Goal: Task Accomplishment & Management: Manage account settings

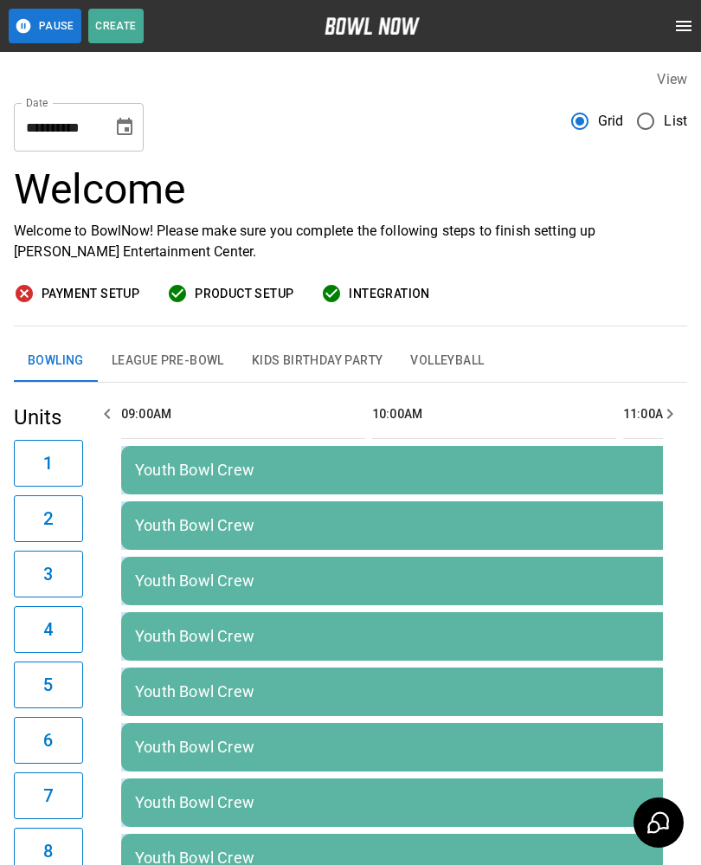
scroll to position [0, 1758]
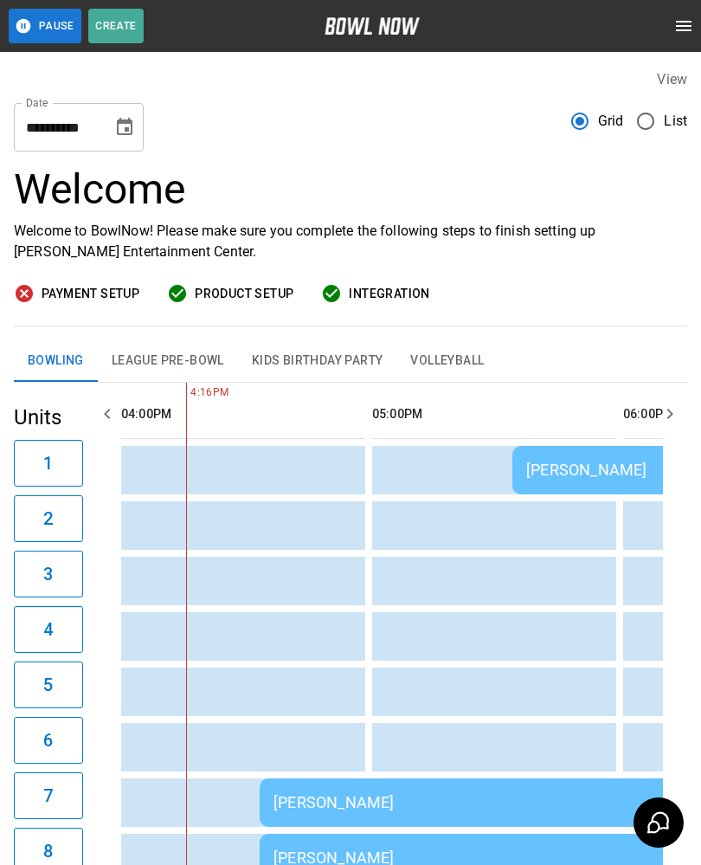
click at [559, 461] on div "[PERSON_NAME]" at bounding box center [698, 470] width 345 height 18
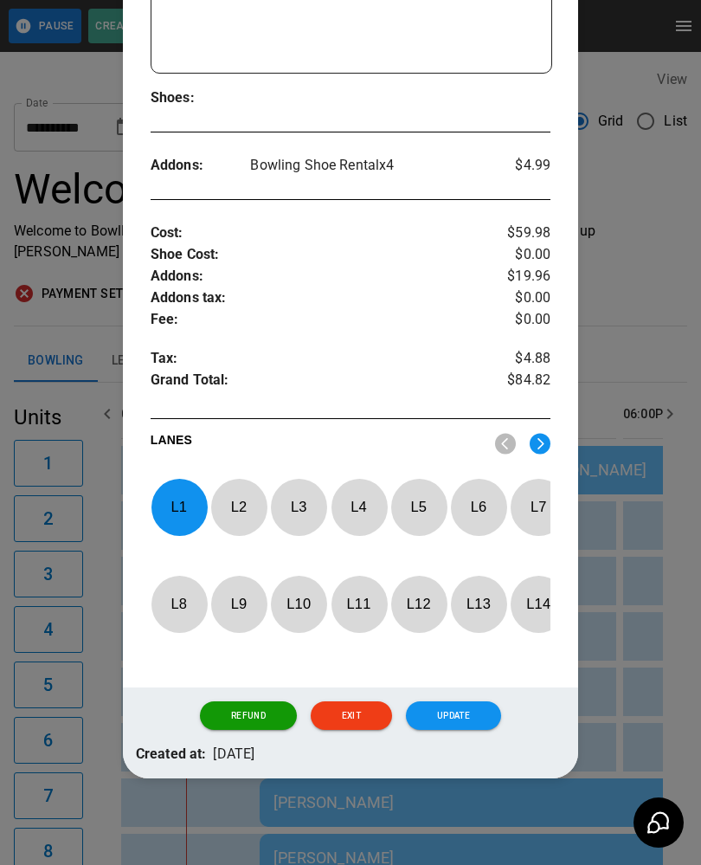
scroll to position [457, 0]
click at [180, 498] on p "L 1" at bounding box center [179, 507] width 57 height 41
click at [306, 493] on p "L 3" at bounding box center [298, 507] width 57 height 41
click at [465, 719] on button "Update" at bounding box center [453, 715] width 95 height 29
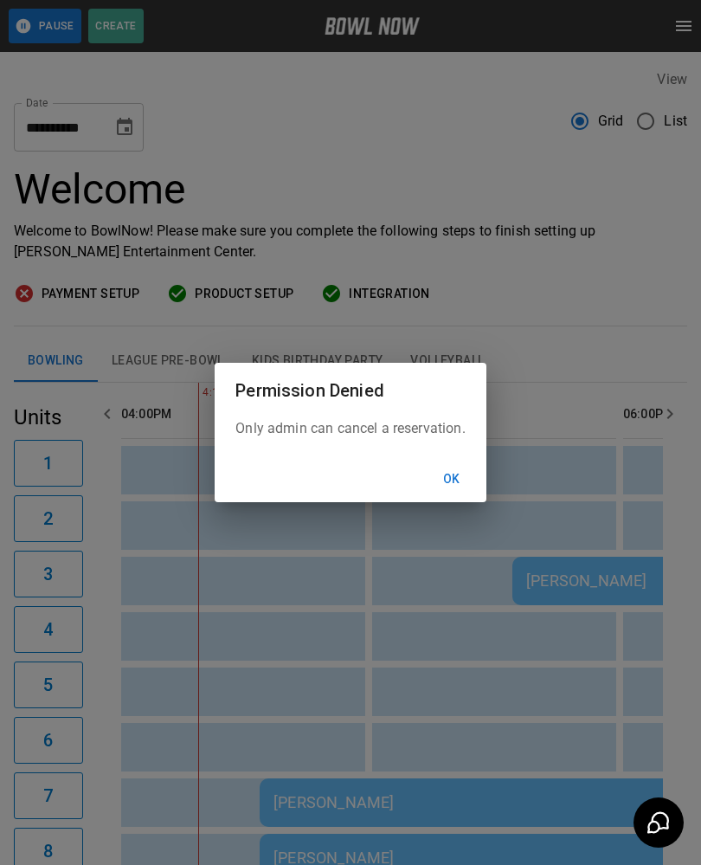
click at [457, 473] on button "Ok" at bounding box center [451, 479] width 55 height 32
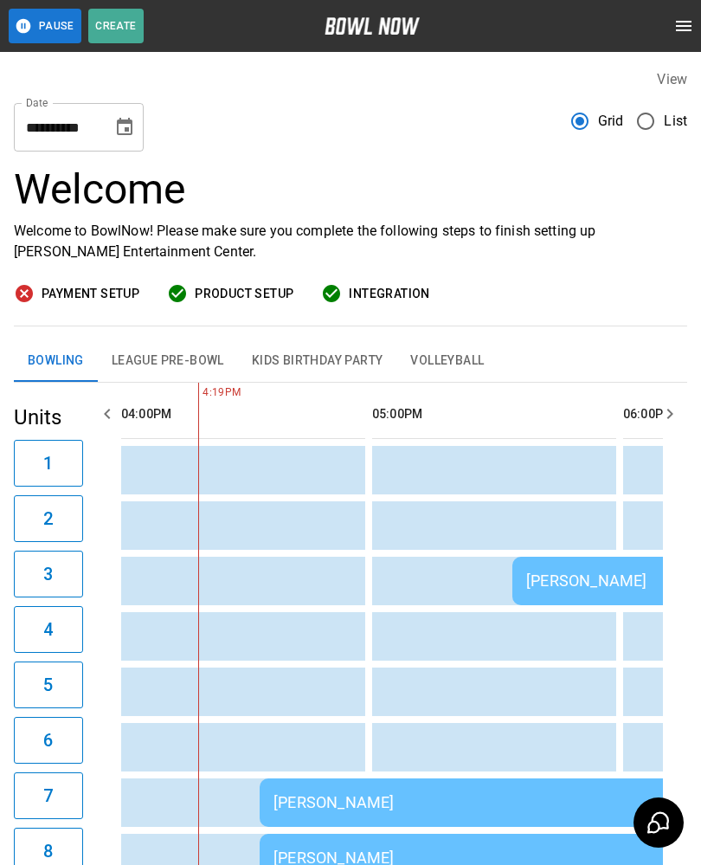
click at [481, 806] on div "[PERSON_NAME]" at bounding box center [509, 802] width 471 height 18
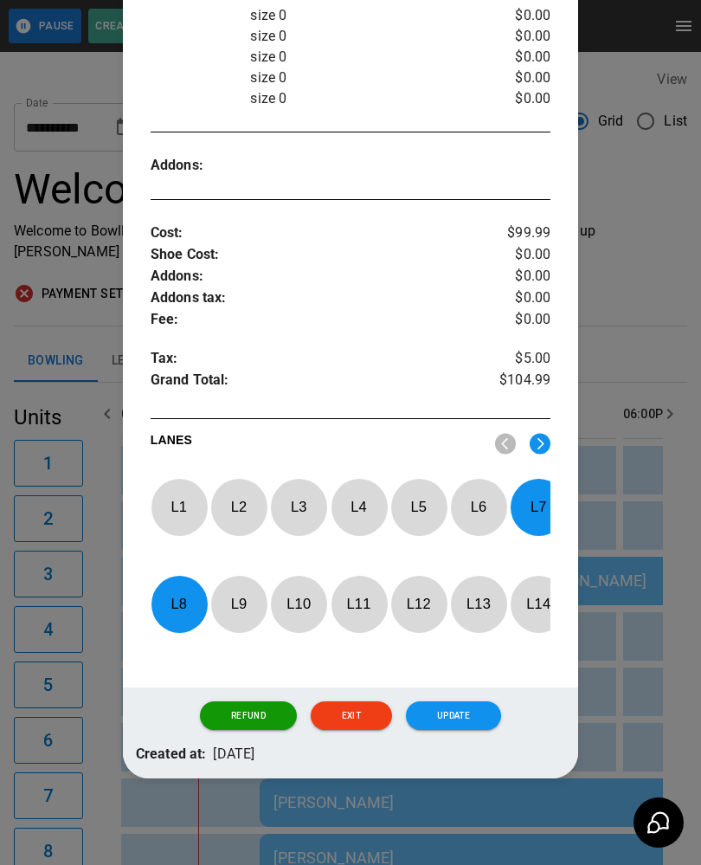
scroll to position [687, 0]
click at [542, 492] on p "L 7" at bounding box center [538, 507] width 57 height 41
click at [177, 599] on p "L 8" at bounding box center [179, 604] width 57 height 41
click at [174, 494] on p "L 1" at bounding box center [179, 507] width 57 height 41
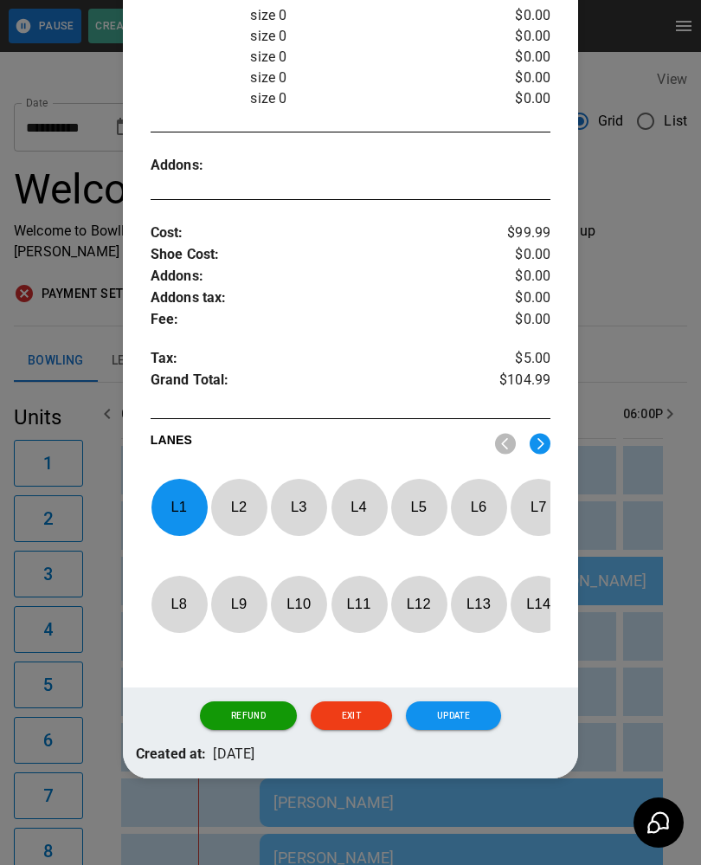
click at [232, 498] on p "L 2" at bounding box center [238, 507] width 57 height 41
click at [478, 707] on button "Update" at bounding box center [453, 715] width 95 height 29
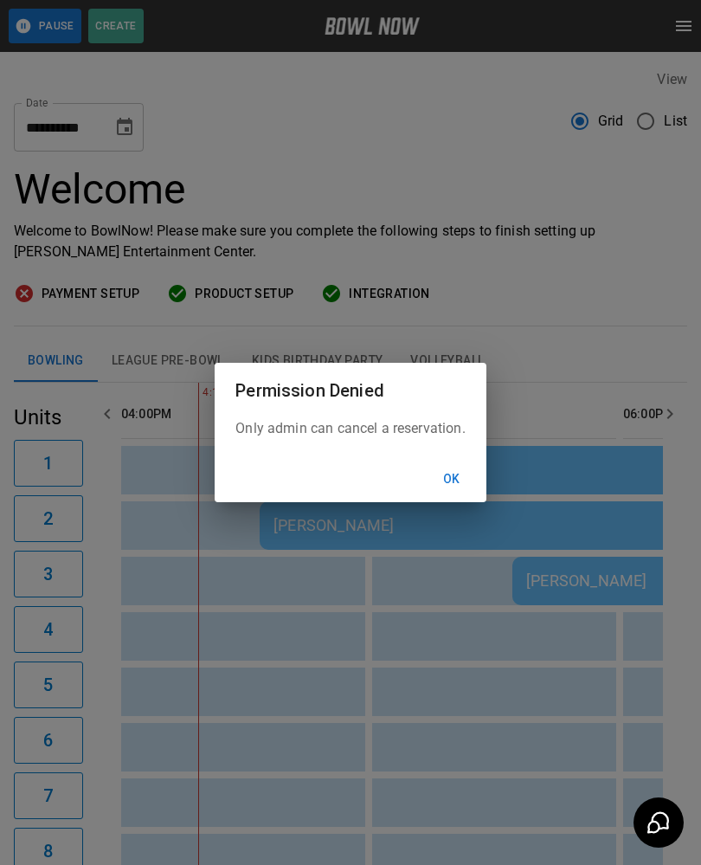
click at [449, 458] on div "Ok" at bounding box center [350, 479] width 271 height 46
click at [479, 483] on button "Ok" at bounding box center [451, 479] width 55 height 32
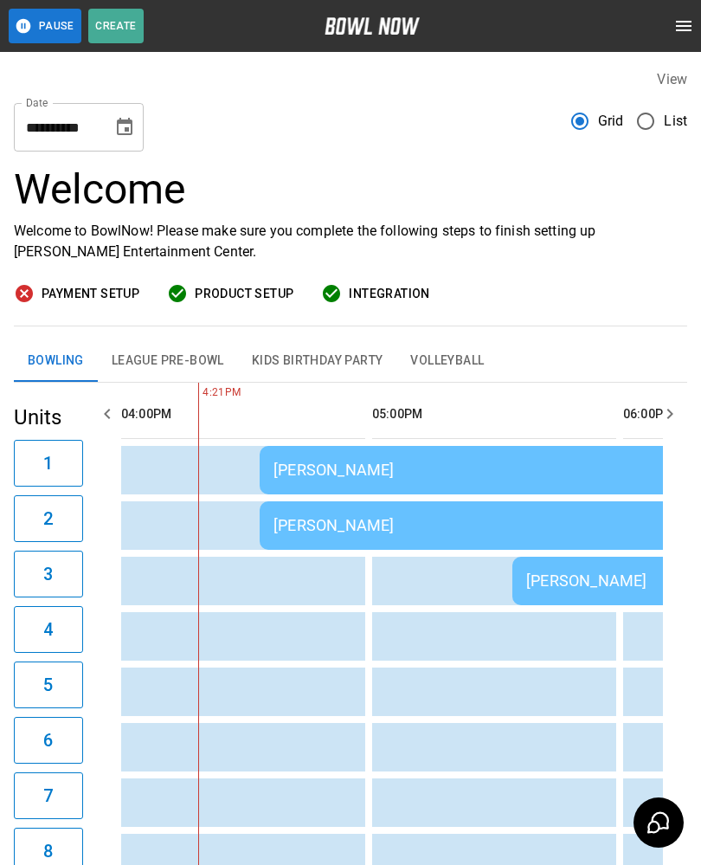
click at [555, 581] on div "[PERSON_NAME]" at bounding box center [698, 580] width 345 height 18
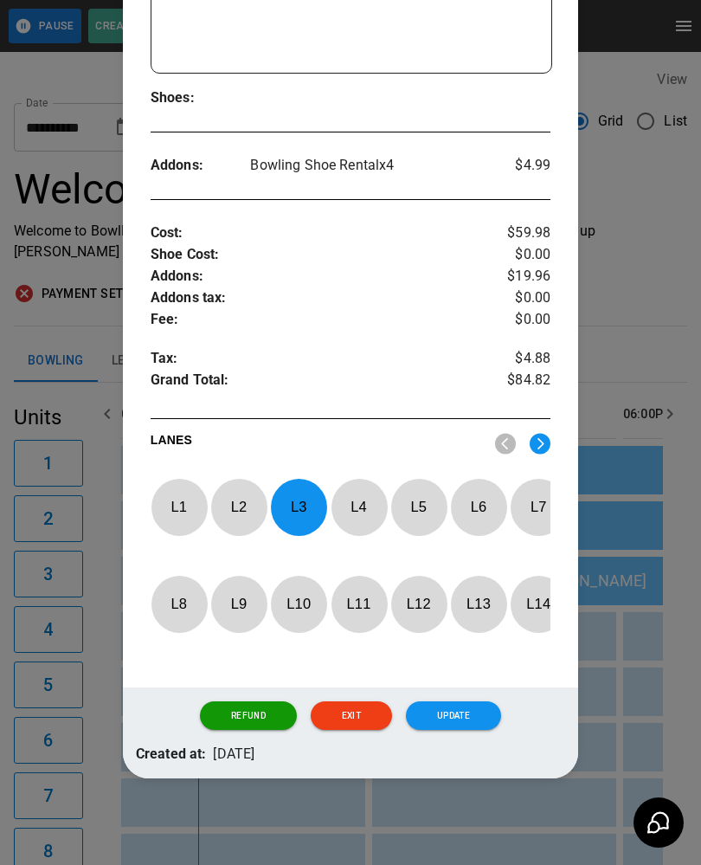
scroll to position [459, 0]
click at [299, 502] on p "L 3" at bounding box center [298, 507] width 57 height 41
click at [364, 507] on p "L 4" at bounding box center [359, 507] width 57 height 41
click at [461, 725] on button "Update" at bounding box center [453, 715] width 95 height 29
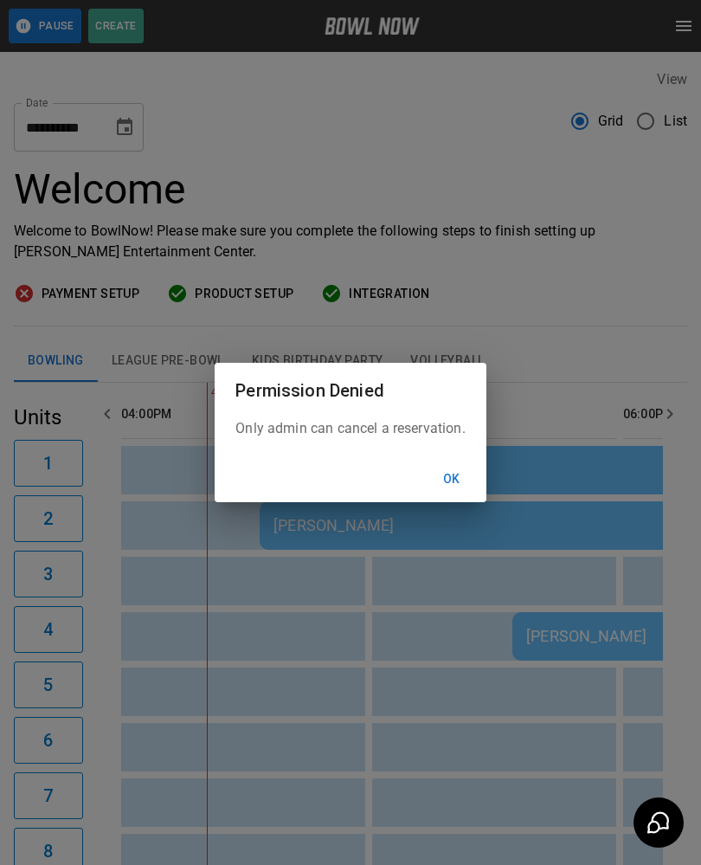
click at [455, 483] on button "Ok" at bounding box center [451, 479] width 55 height 32
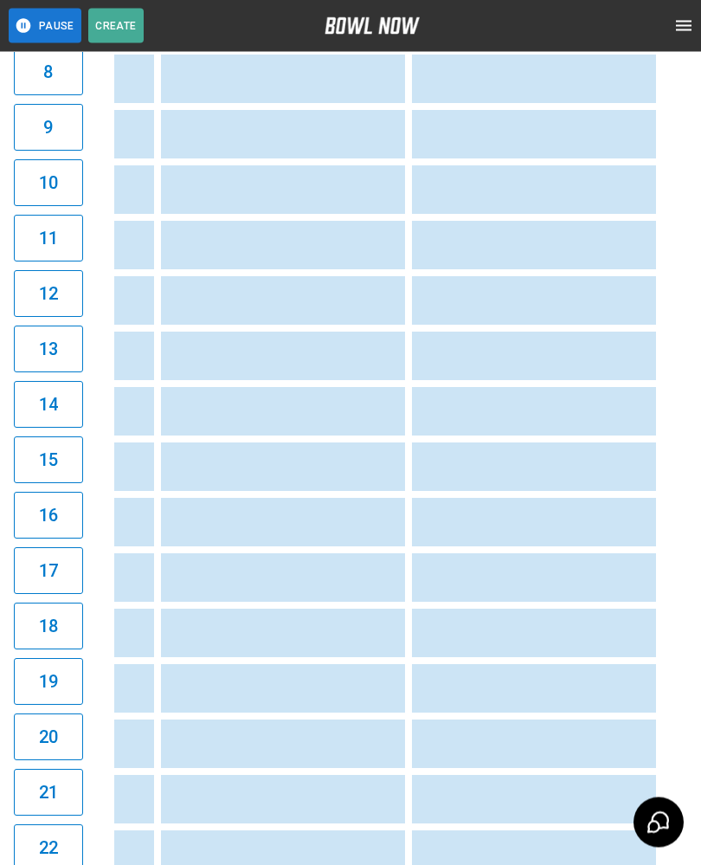
scroll to position [986, 0]
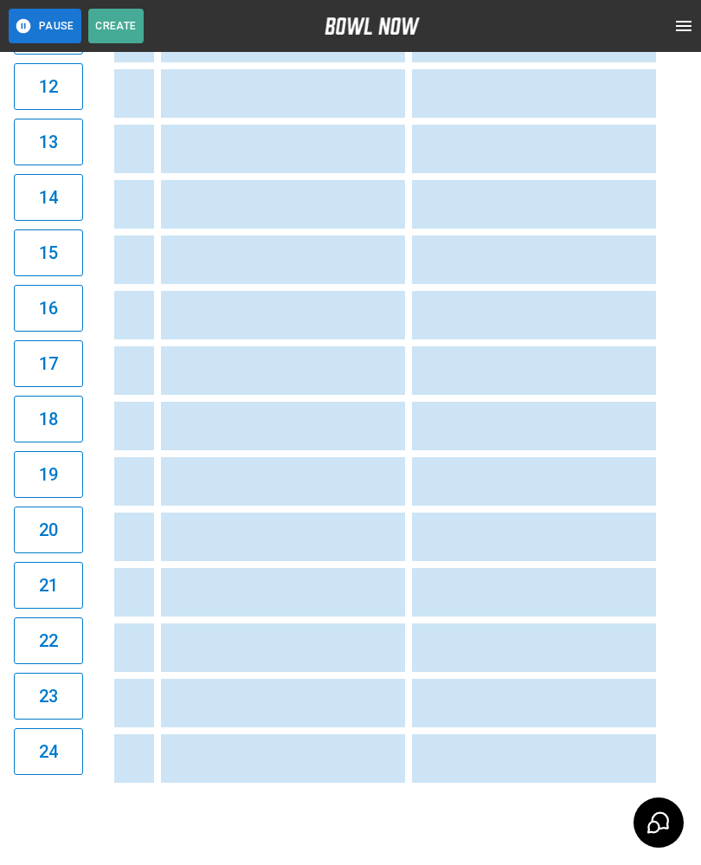
click at [323, 623] on td "sticky table" at bounding box center [322, 647] width 56 height 48
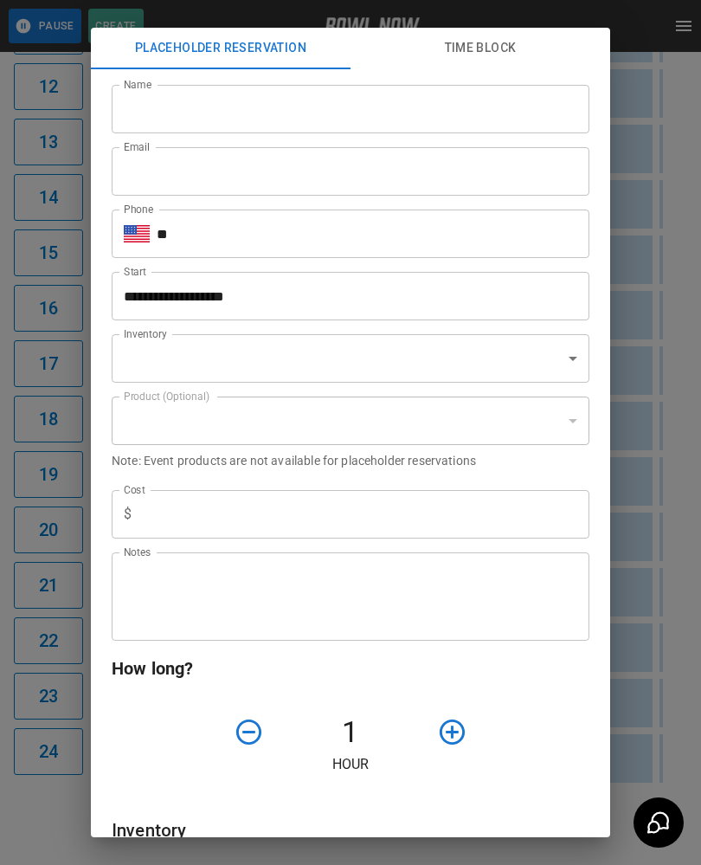
type input "**********"
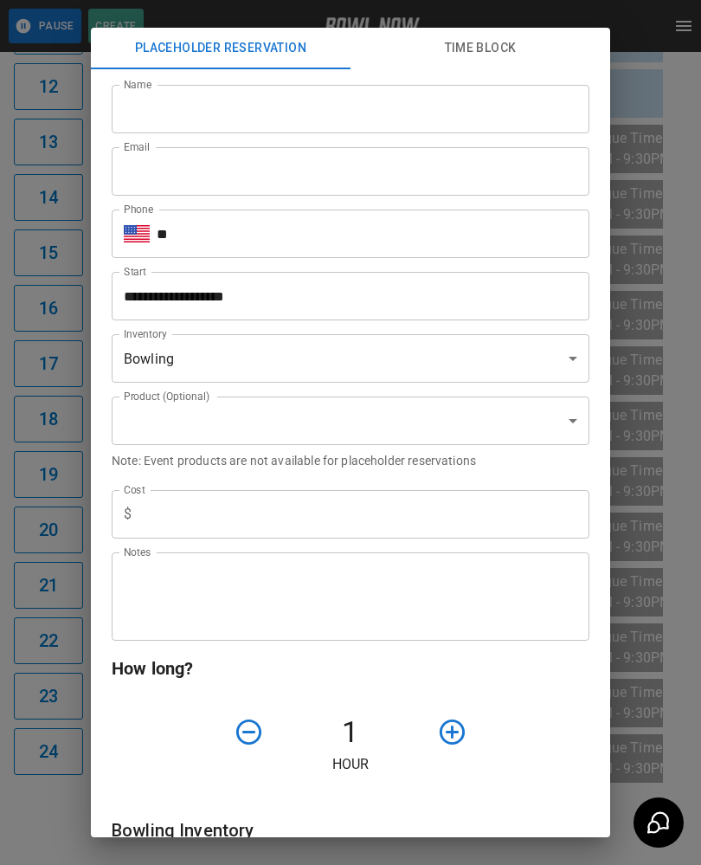
click at [665, 653] on div "**********" at bounding box center [350, 432] width 701 height 865
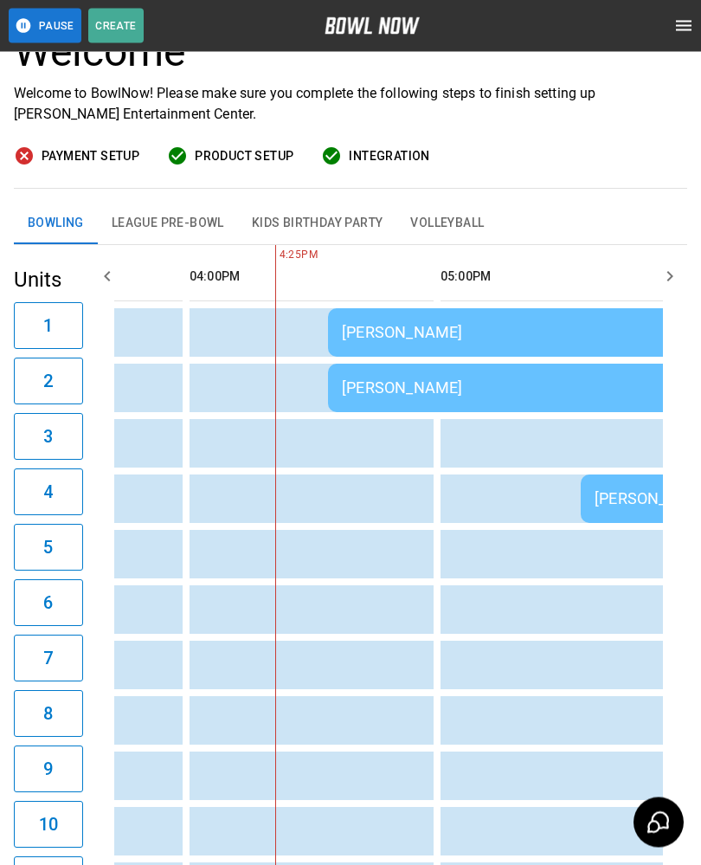
scroll to position [138, 0]
click at [391, 316] on td "[PERSON_NAME]" at bounding box center [577, 332] width 499 height 48
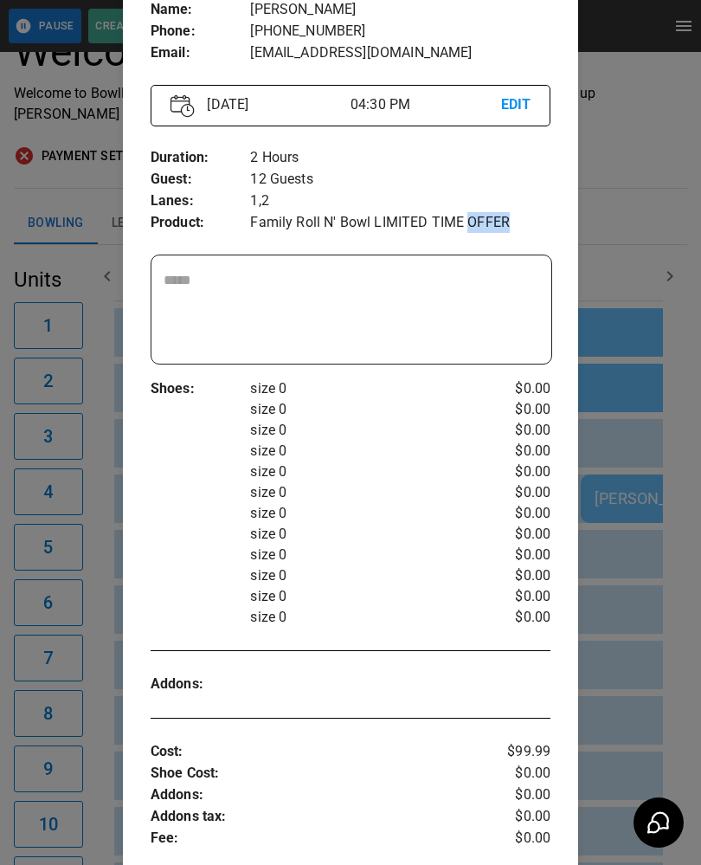
scroll to position [158, 0]
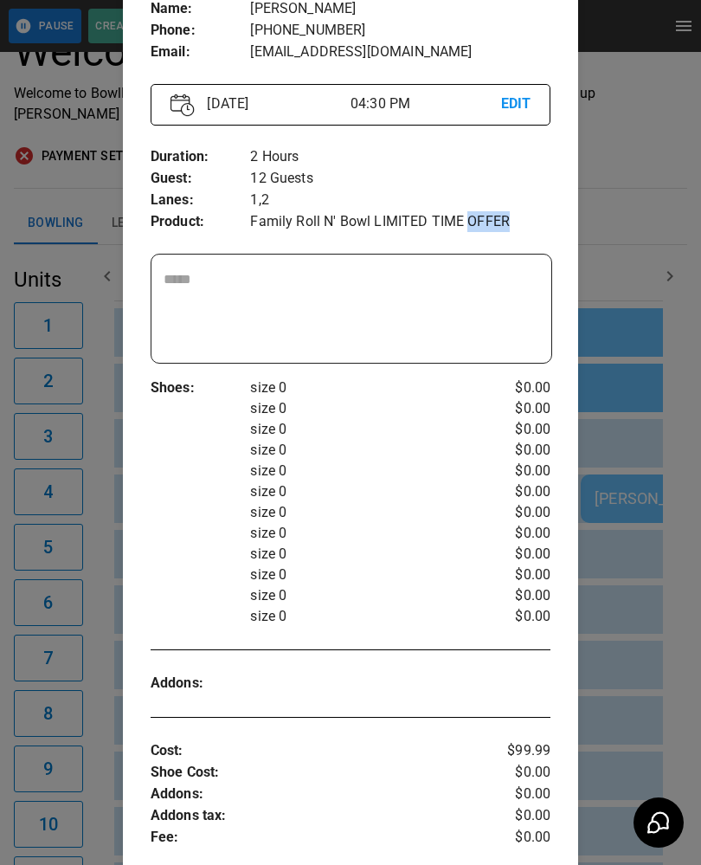
click at [655, 649] on div at bounding box center [350, 432] width 701 height 865
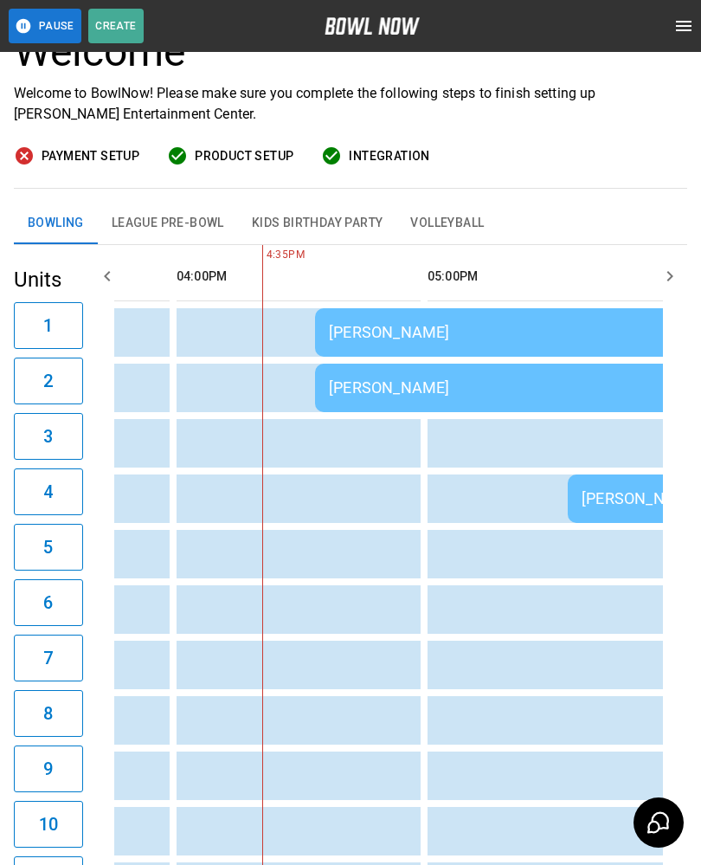
scroll to position [0, 1804]
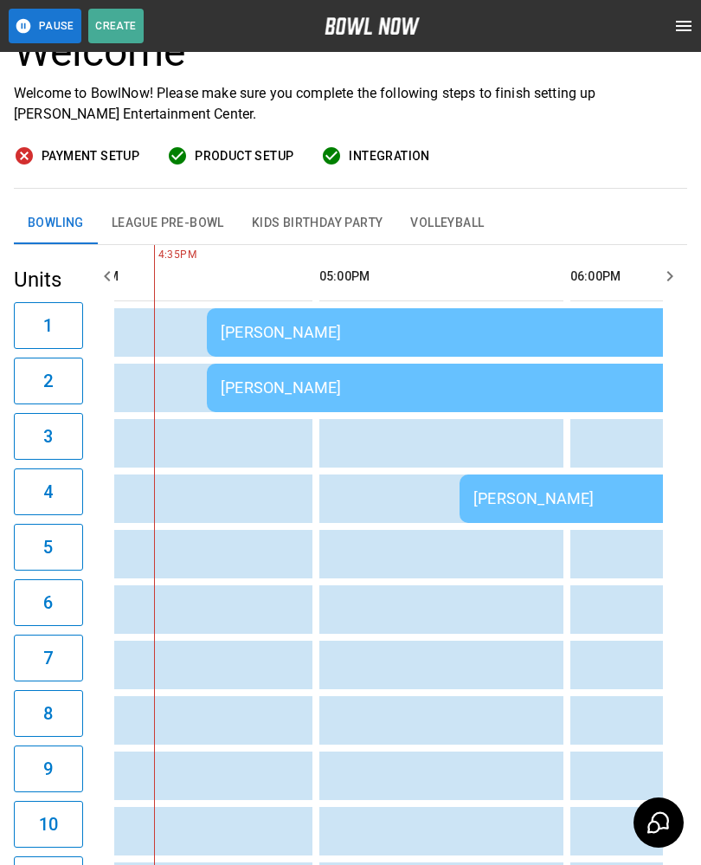
click at [308, 320] on td "[PERSON_NAME]" at bounding box center [456, 332] width 499 height 48
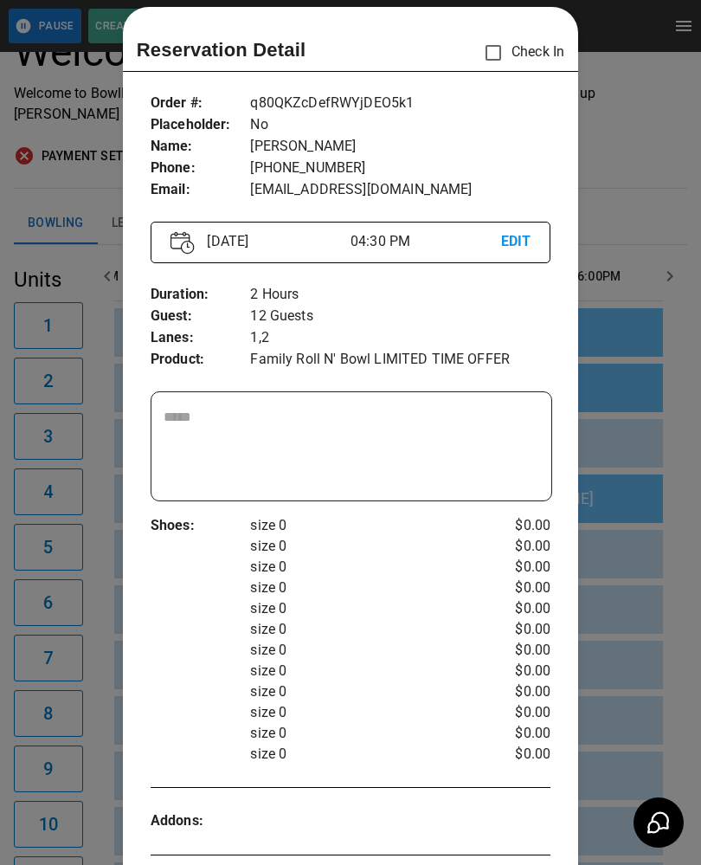
scroll to position [13, 0]
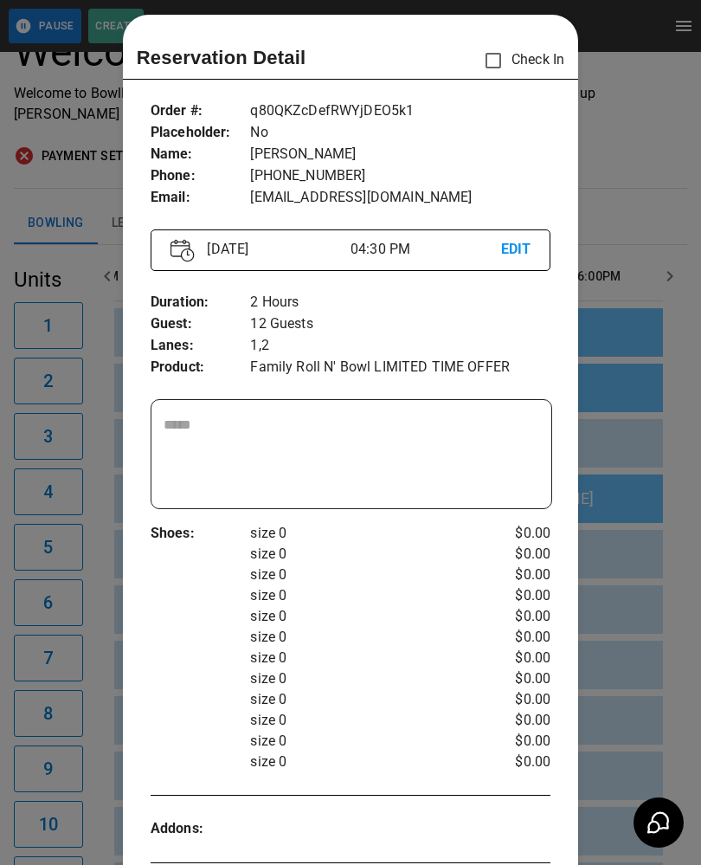
click at [649, 528] on div at bounding box center [350, 432] width 701 height 865
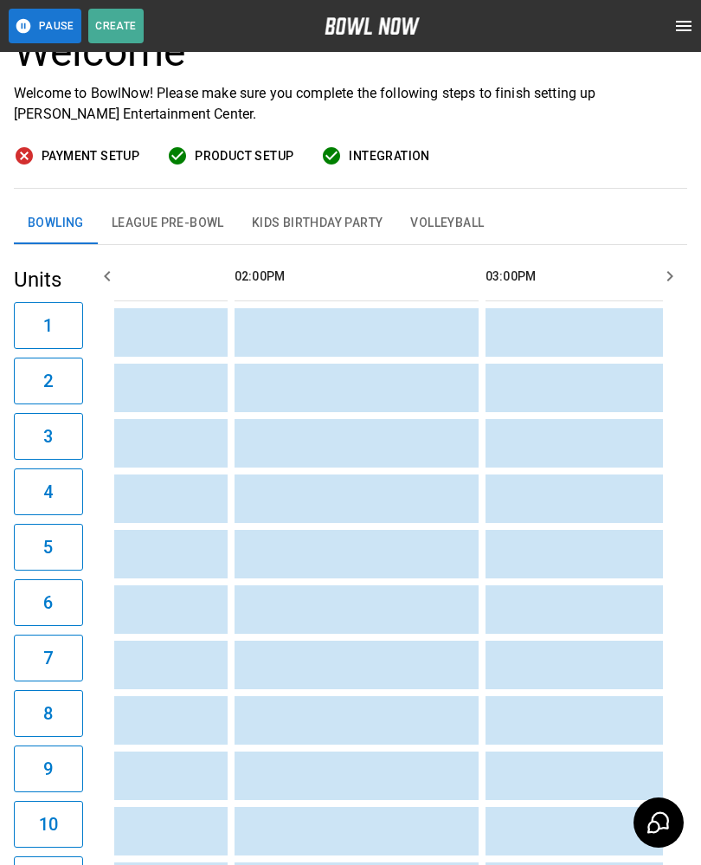
scroll to position [0, 1328]
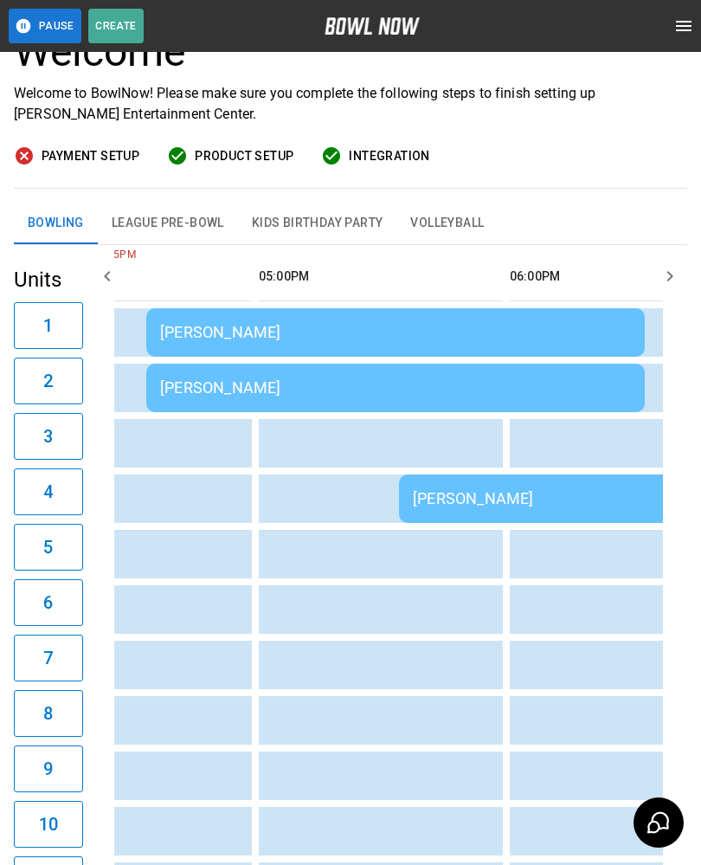
click at [236, 334] on div "[PERSON_NAME]" at bounding box center [395, 332] width 471 height 18
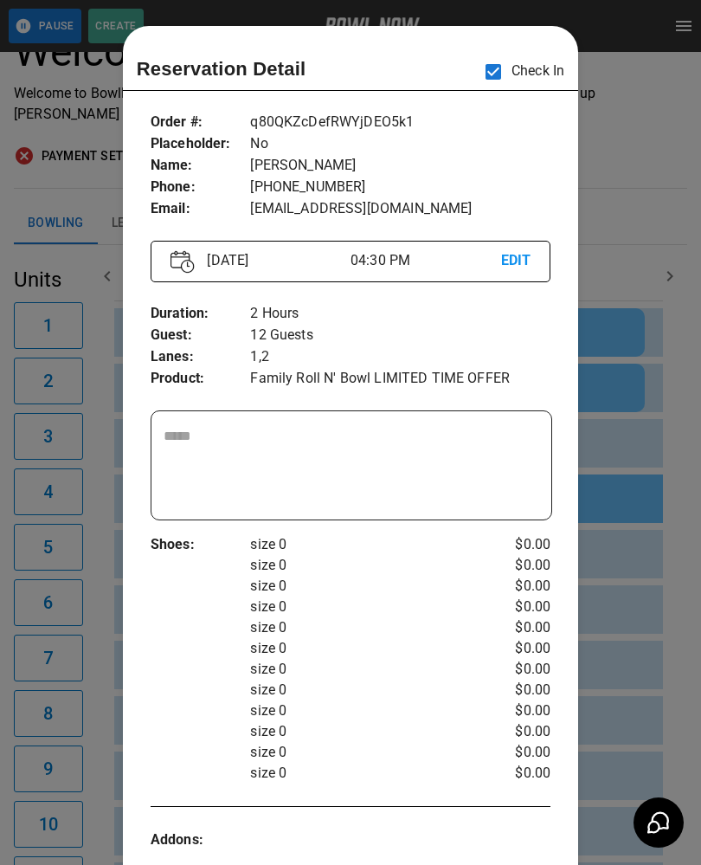
scroll to position [1, 0]
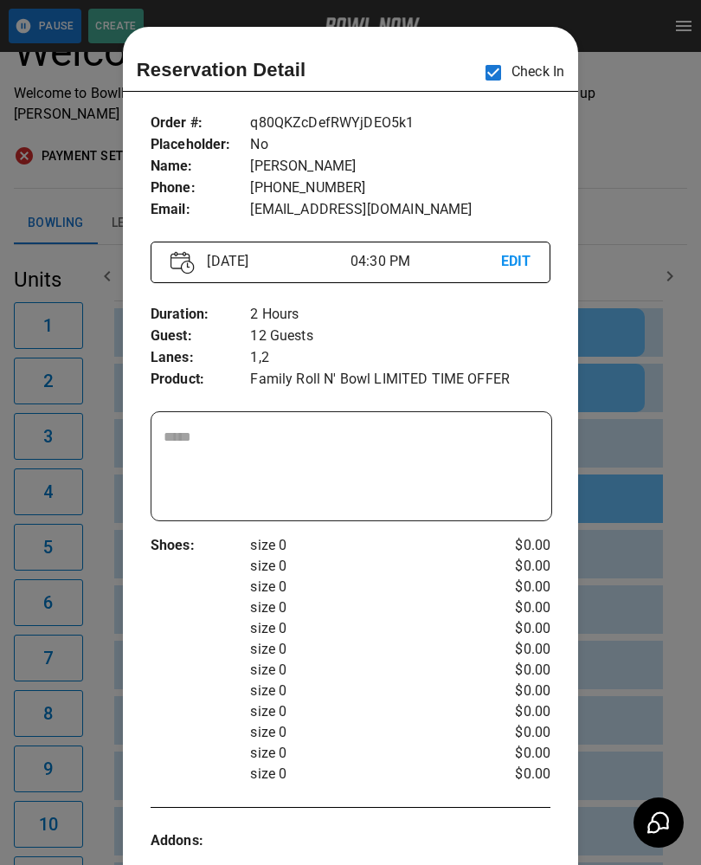
click at [643, 643] on div at bounding box center [350, 432] width 701 height 865
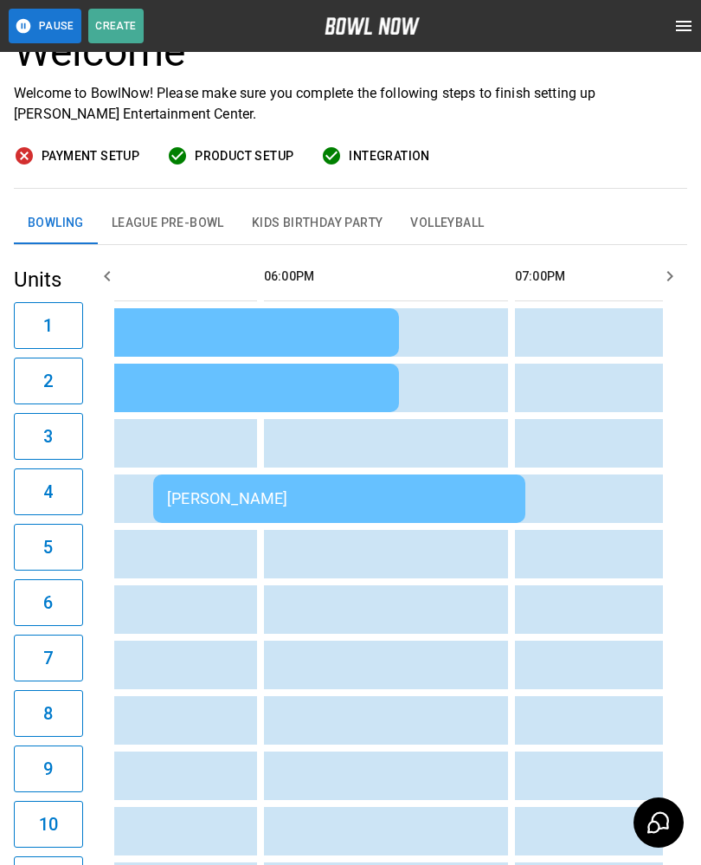
scroll to position [0, 2117]
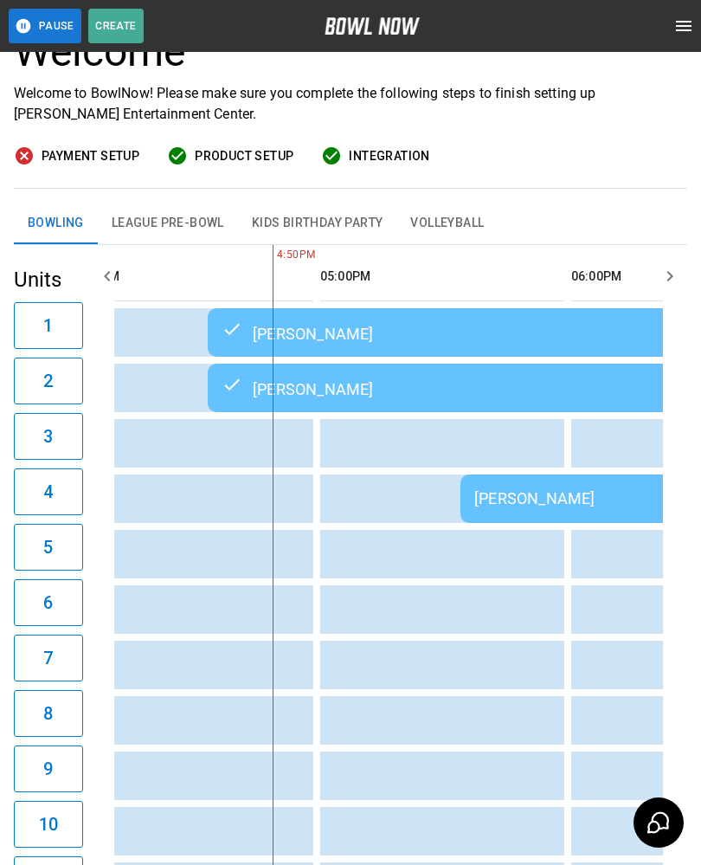
click at [307, 576] on td "sticky table" at bounding box center [299, 554] width 56 height 48
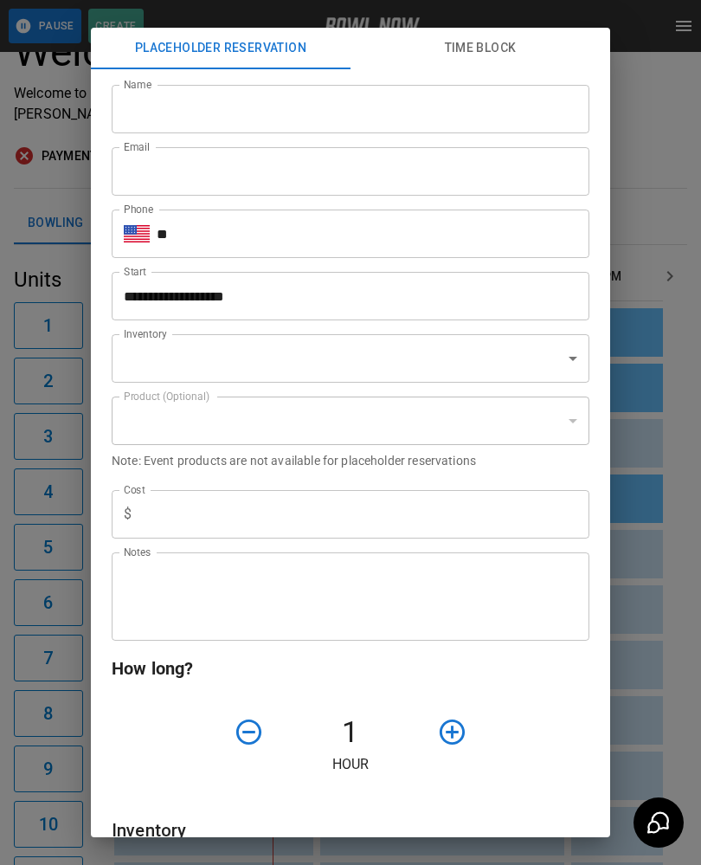
type input "**********"
click at [669, 613] on div "**********" at bounding box center [350, 432] width 701 height 865
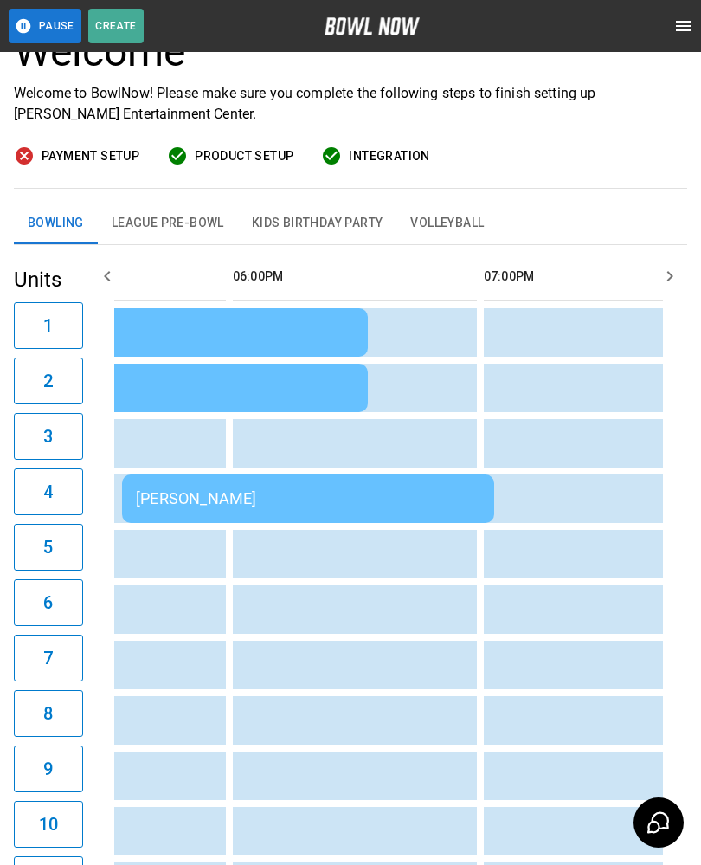
scroll to position [0, 2149]
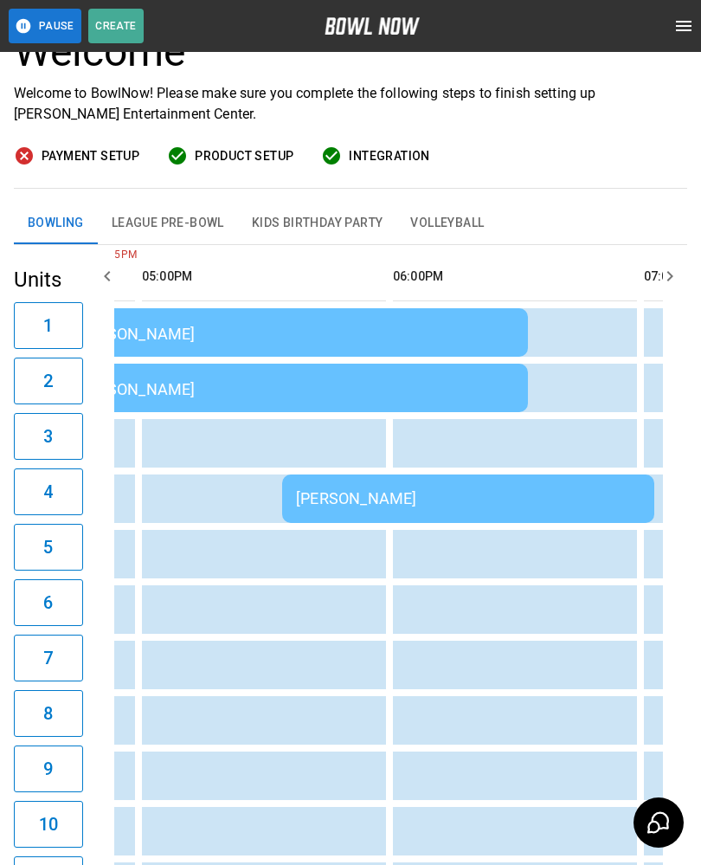
click at [404, 489] on td "[PERSON_NAME]" at bounding box center [468, 499] width 372 height 48
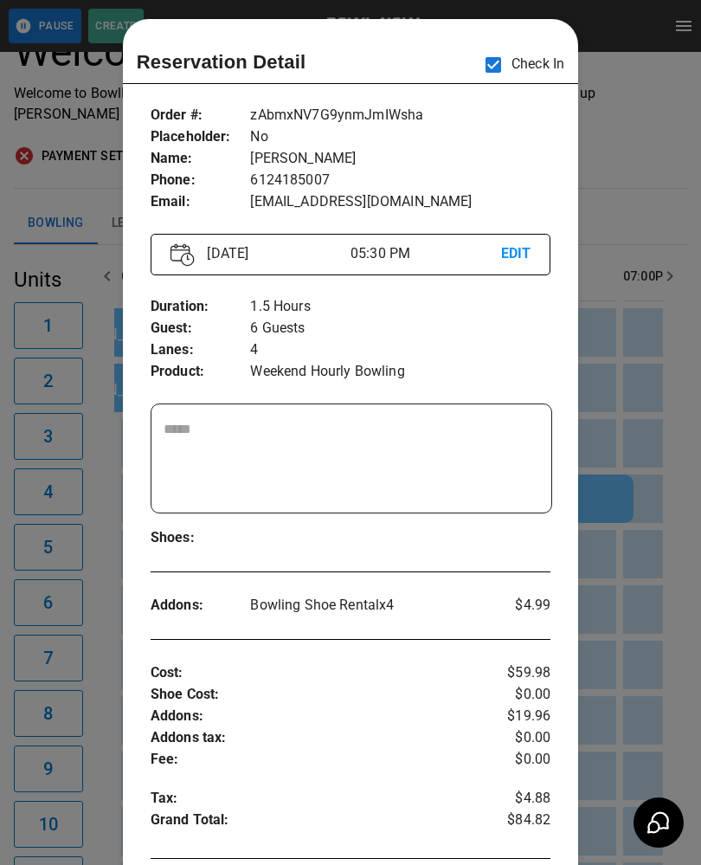
scroll to position [8, 0]
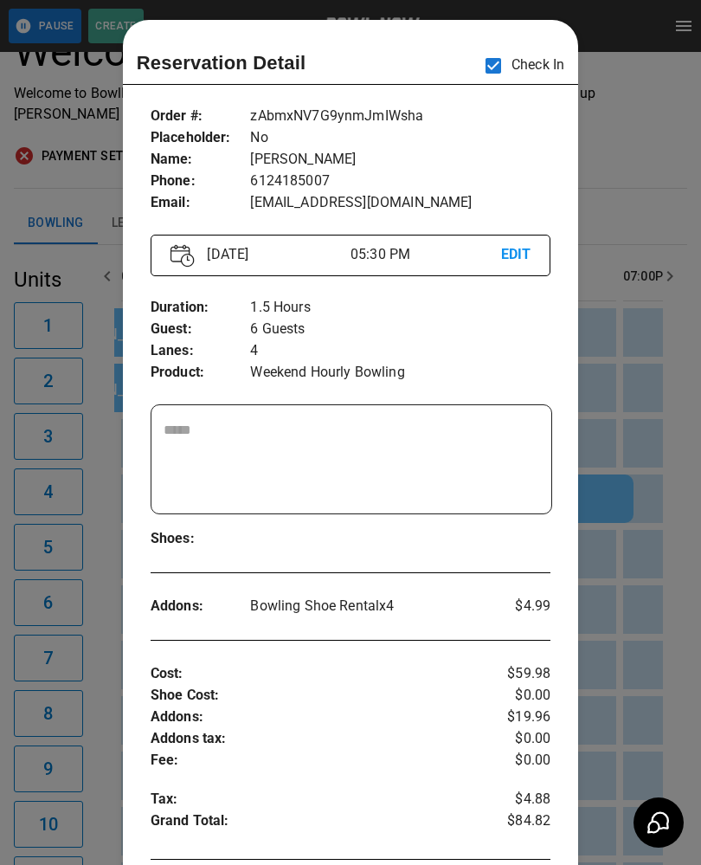
click at [626, 604] on div at bounding box center [350, 432] width 701 height 865
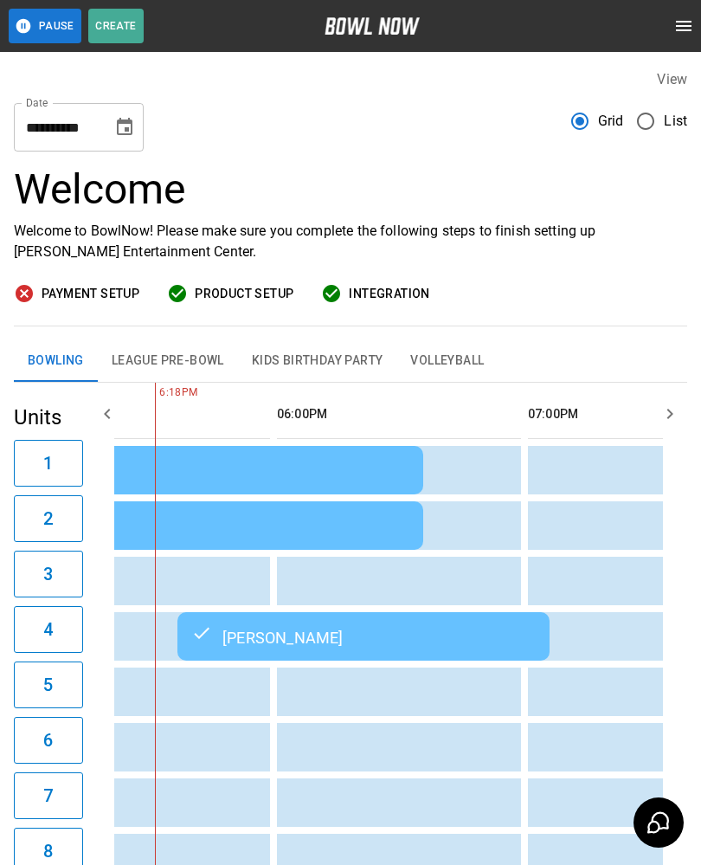
scroll to position [0, 2032]
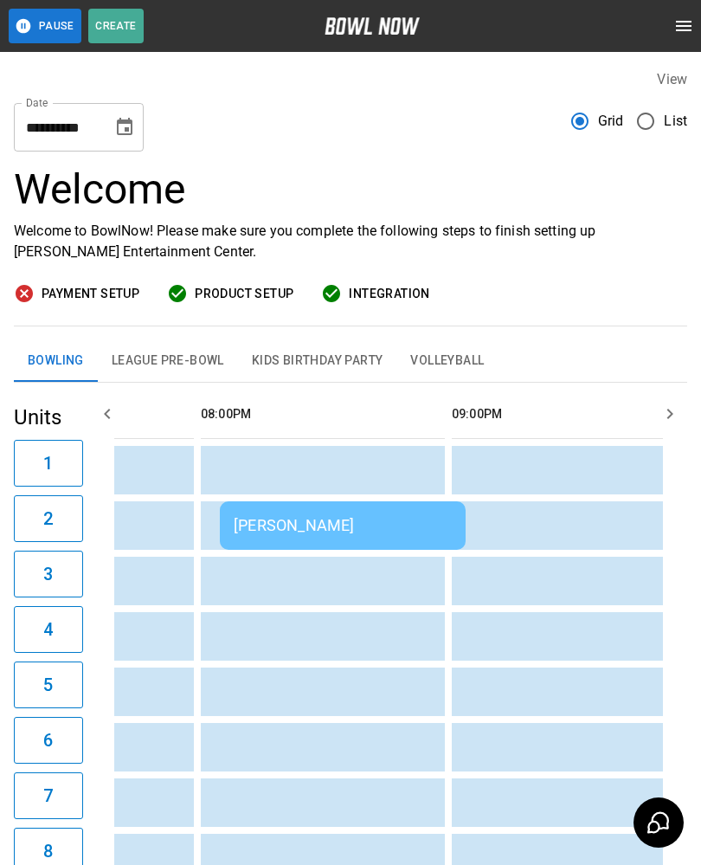
click at [110, 124] on button "Choose date, selected date is Sep 6, 2025" at bounding box center [124, 127] width 35 height 35
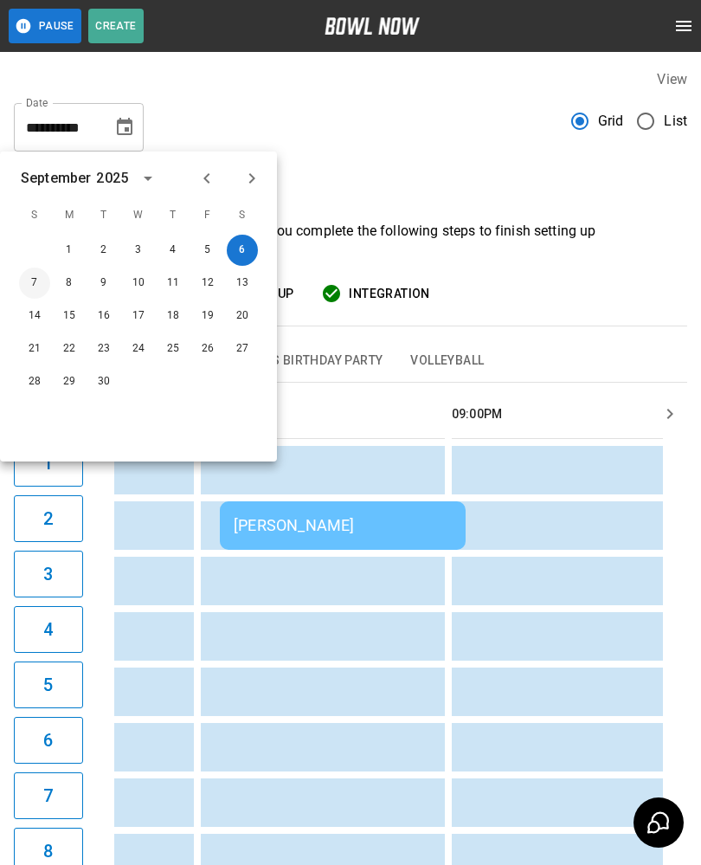
click at [36, 286] on button "7" at bounding box center [34, 283] width 31 height 31
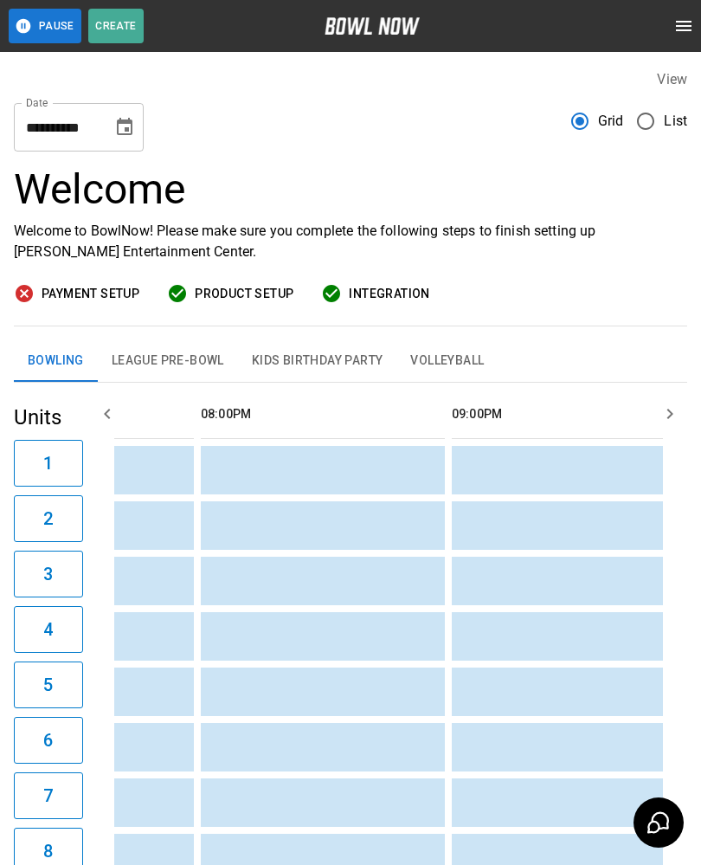
type input "**********"
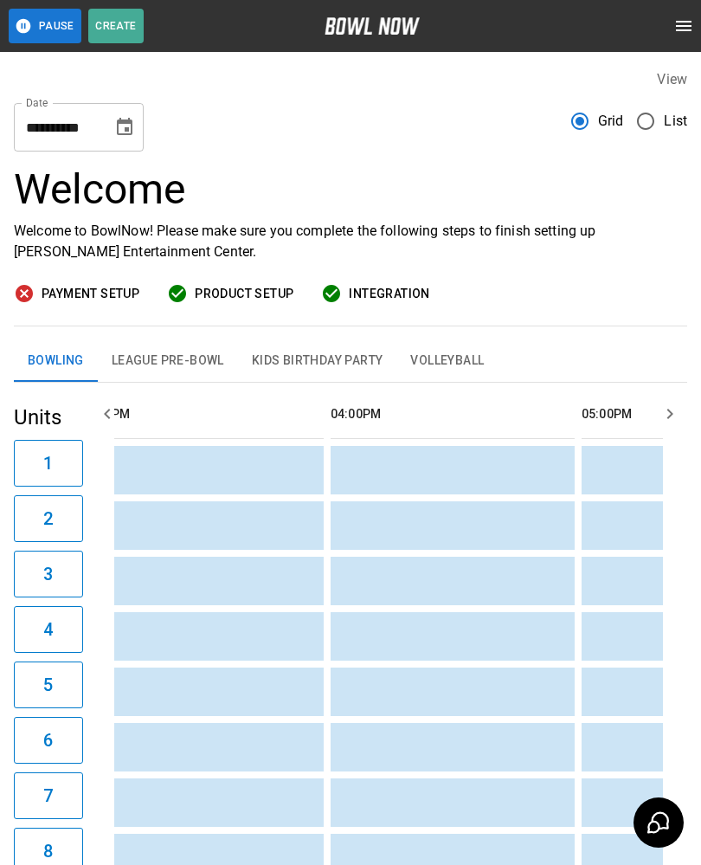
scroll to position [0, 1397]
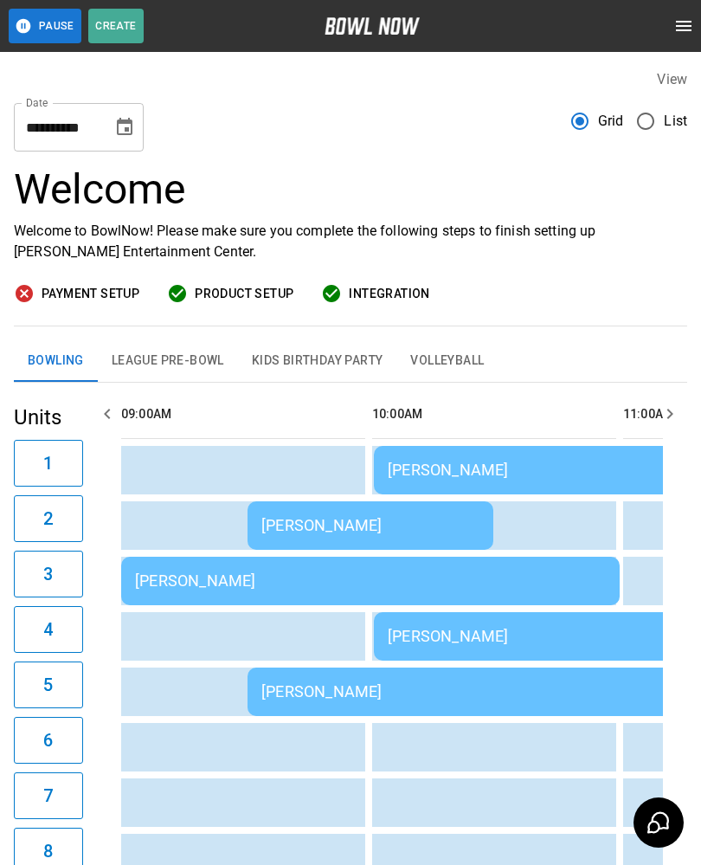
click at [289, 509] on td "Troy Spencer" at bounding box center [371, 525] width 246 height 48
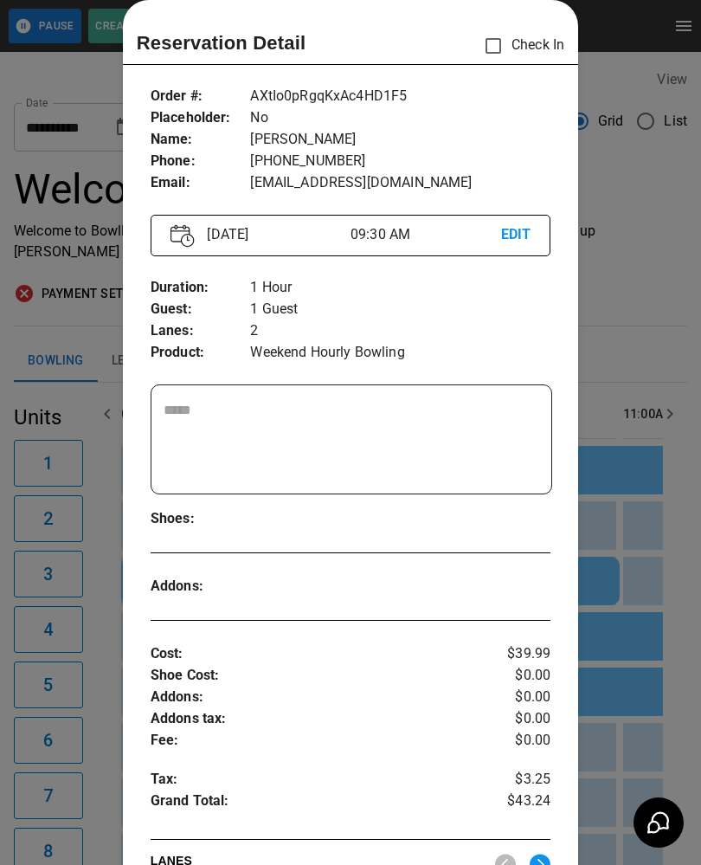
click at [650, 672] on div at bounding box center [350, 432] width 701 height 865
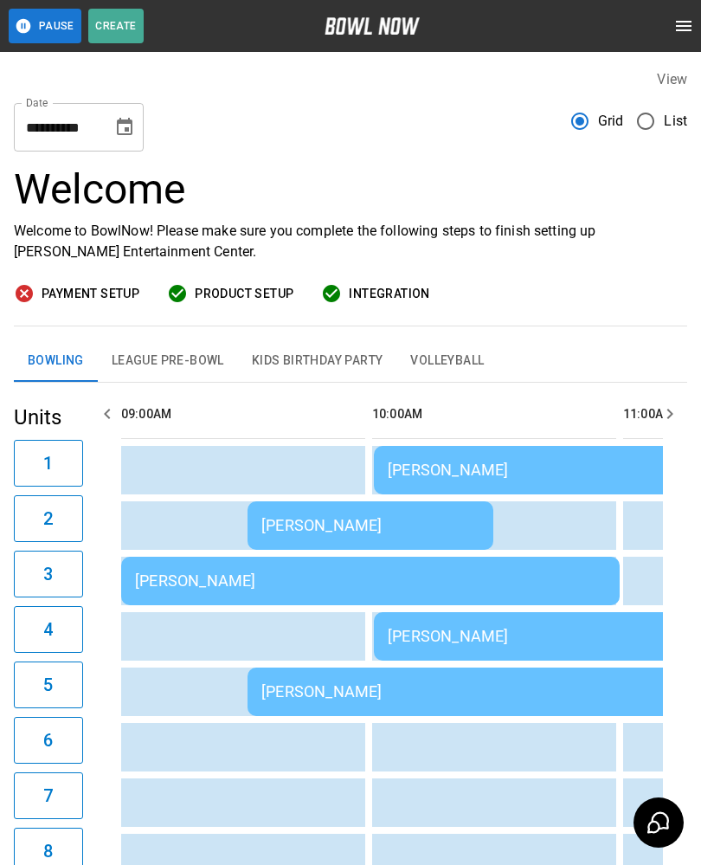
click at [168, 368] on button "League Pre-Bowl" at bounding box center [168, 361] width 140 height 42
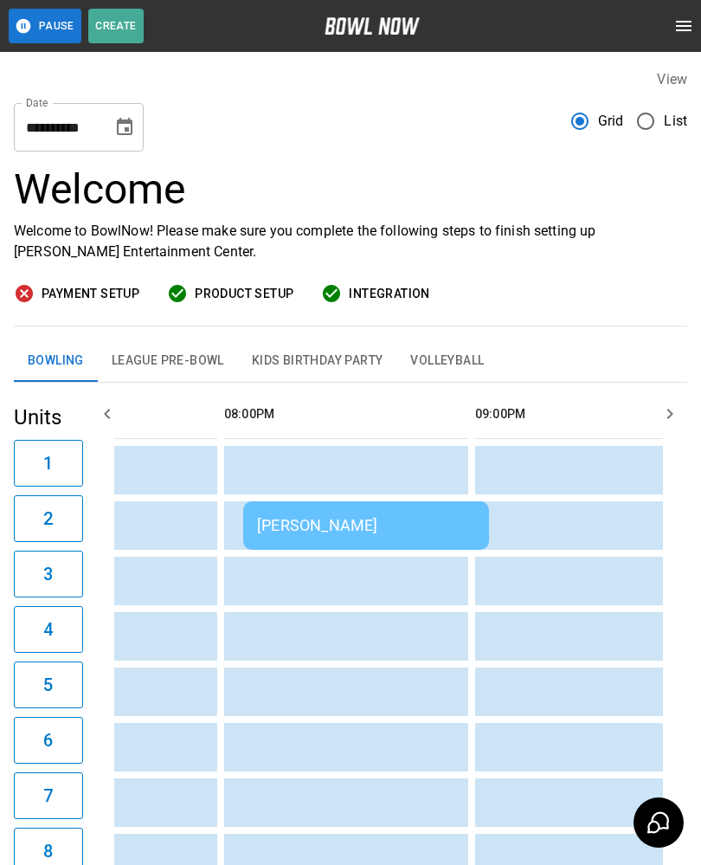
scroll to position [0, 2633]
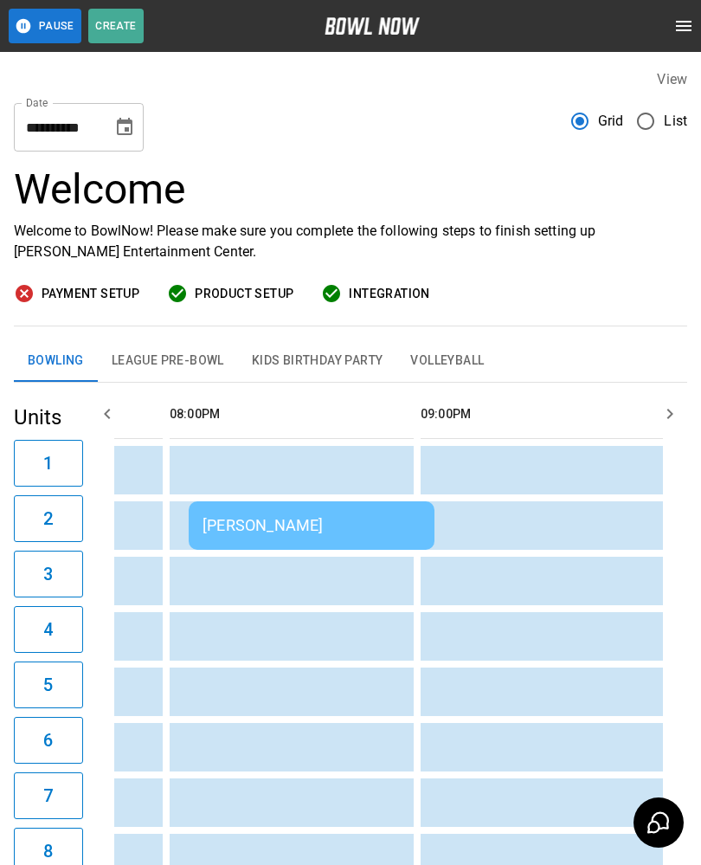
click at [356, 520] on div "[PERSON_NAME]" at bounding box center [312, 525] width 218 height 18
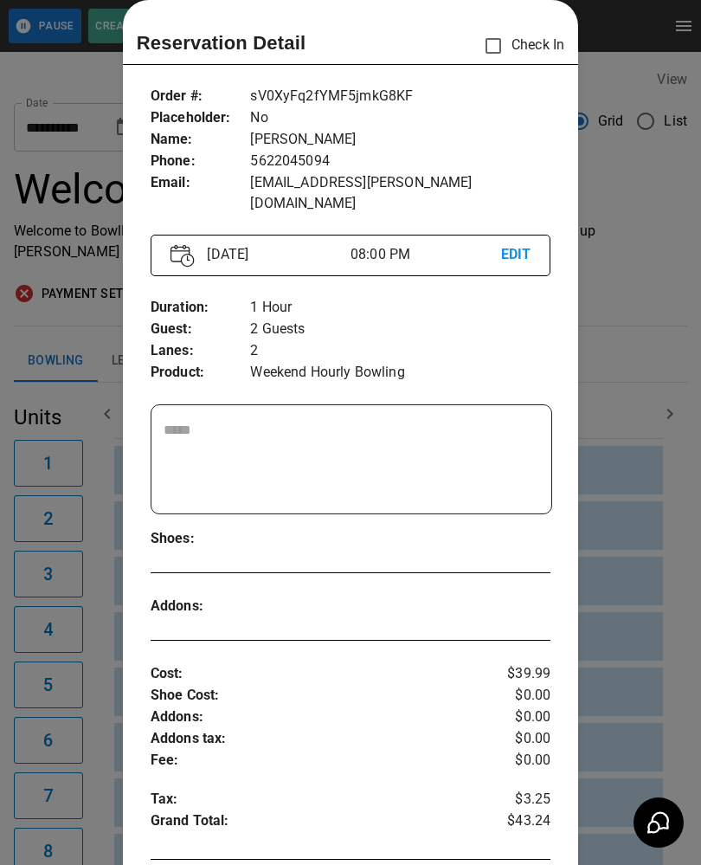
click at [646, 424] on div at bounding box center [350, 432] width 701 height 865
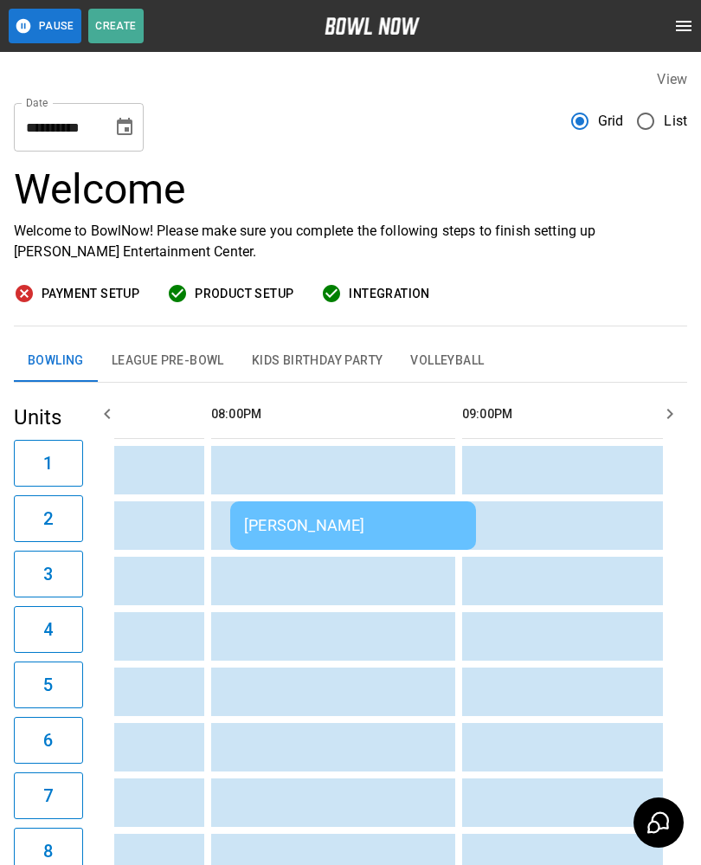
click at [614, 660] on td "sticky table" at bounding box center [638, 636] width 56 height 48
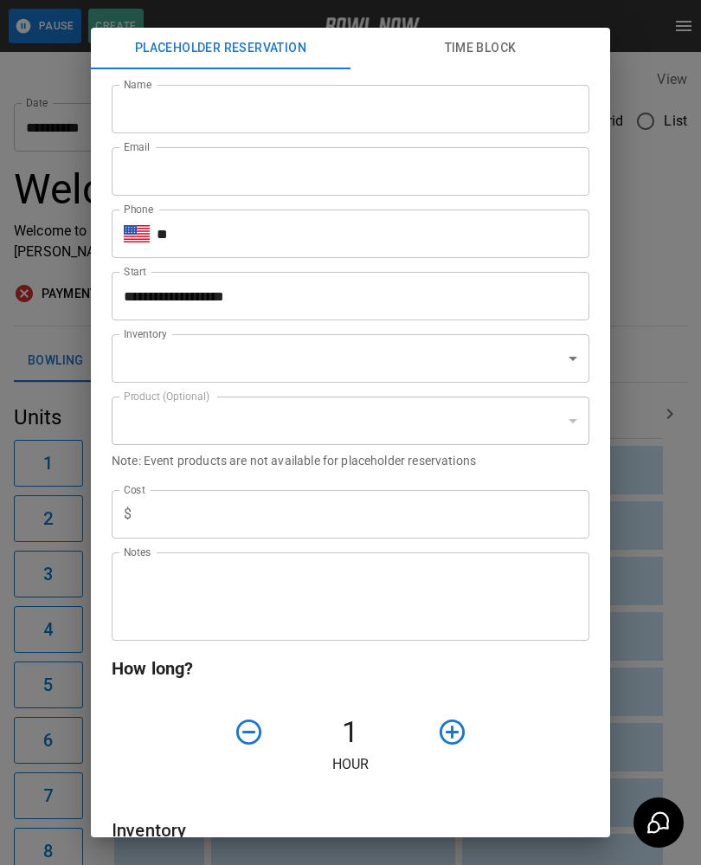
type input "**********"
click at [616, 297] on div "**********" at bounding box center [350, 432] width 701 height 865
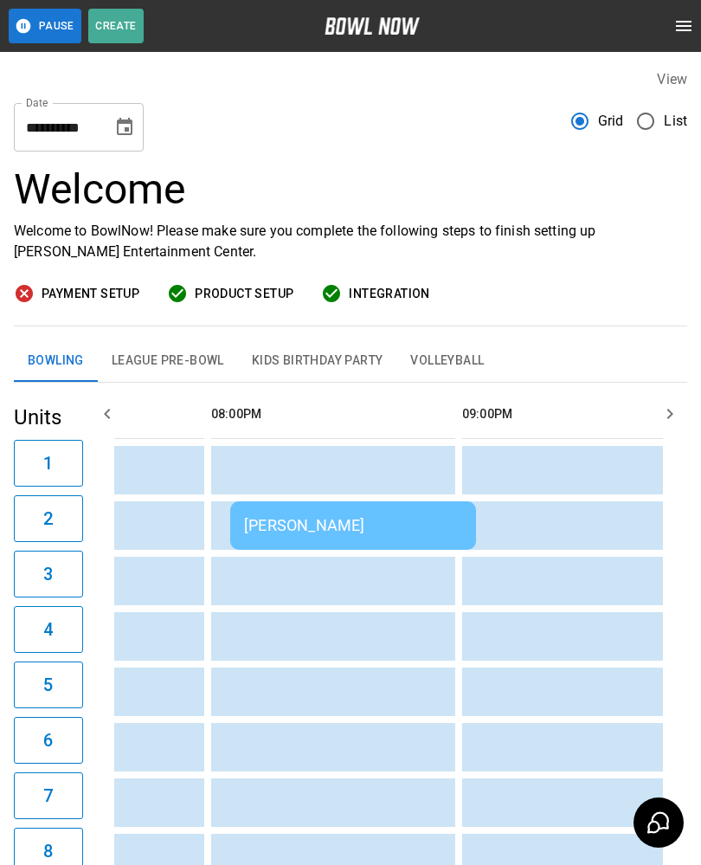
click at [172, 358] on button "League Pre-Bowl" at bounding box center [168, 361] width 140 height 42
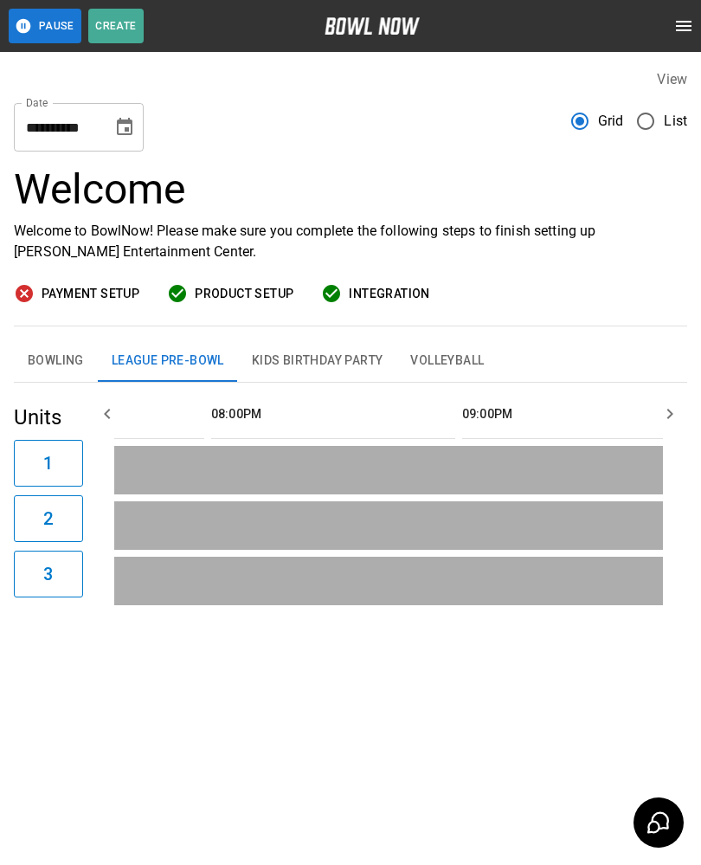
click at [296, 352] on button "Kids Birthday Party" at bounding box center [317, 361] width 159 height 42
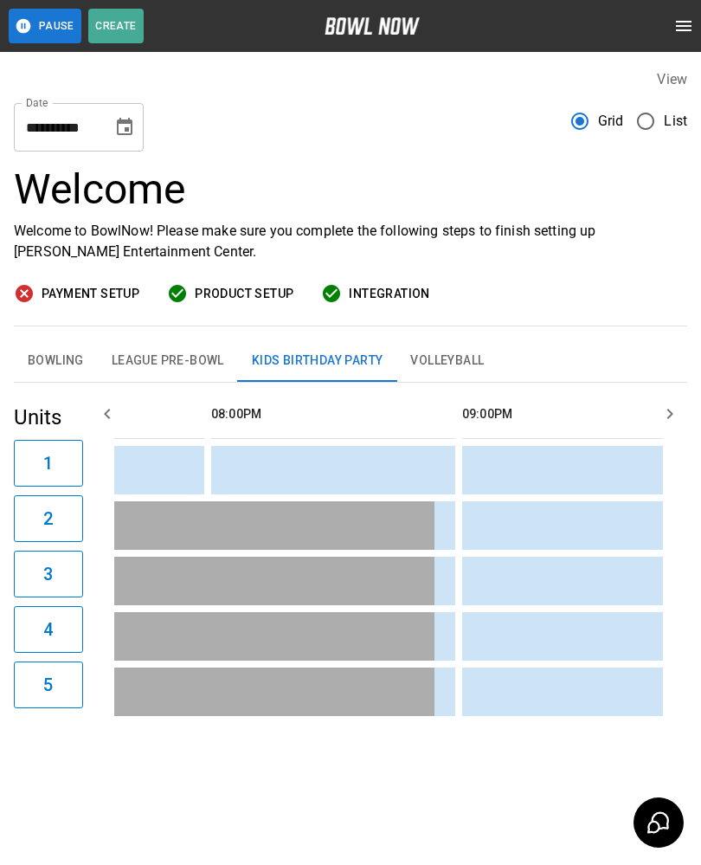
click at [464, 358] on button "Volleyball" at bounding box center [447, 361] width 101 height 42
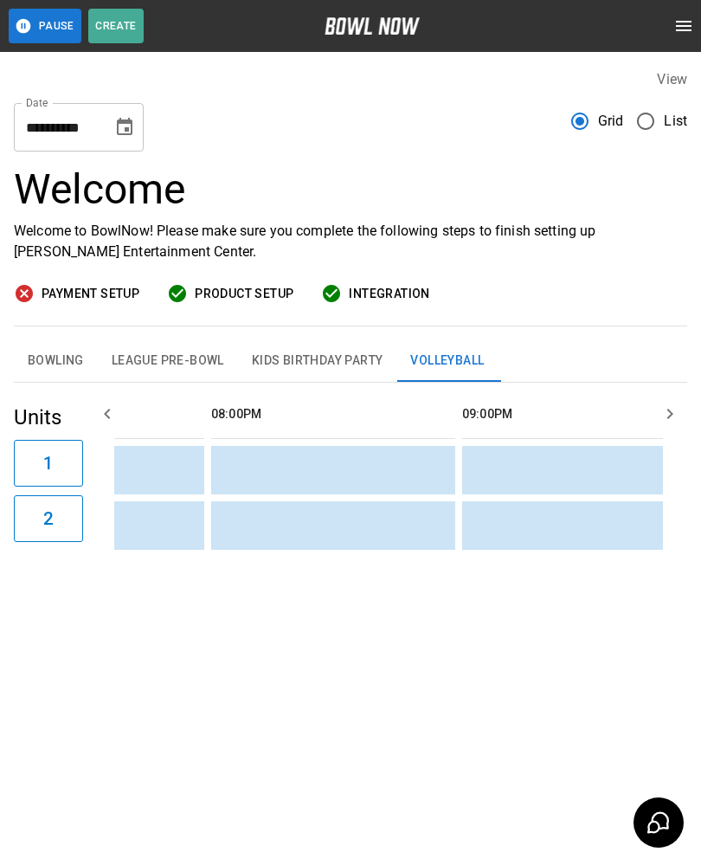
click at [55, 363] on button "Bowling" at bounding box center [56, 361] width 84 height 42
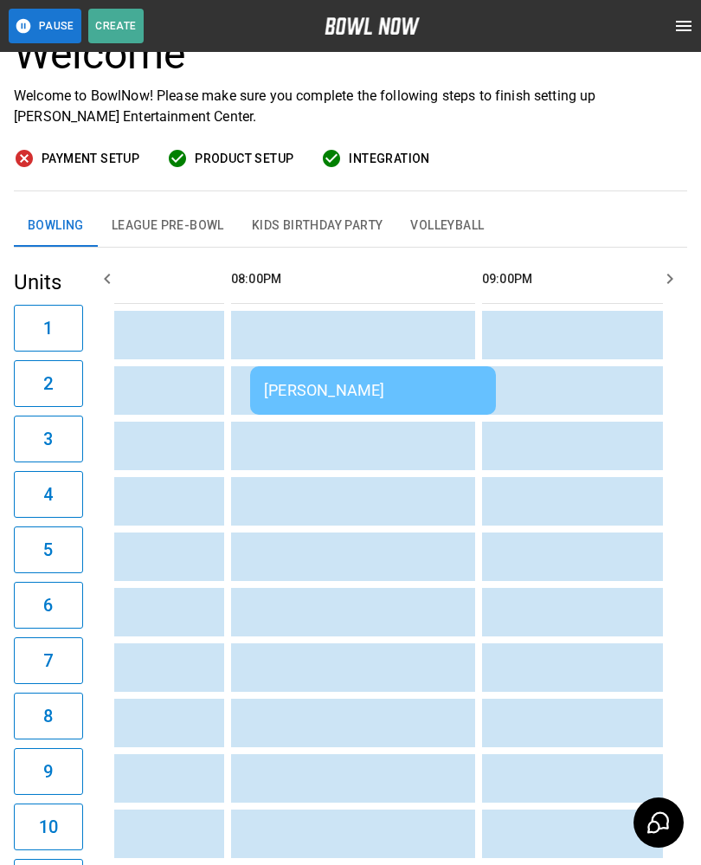
scroll to position [0, 2702]
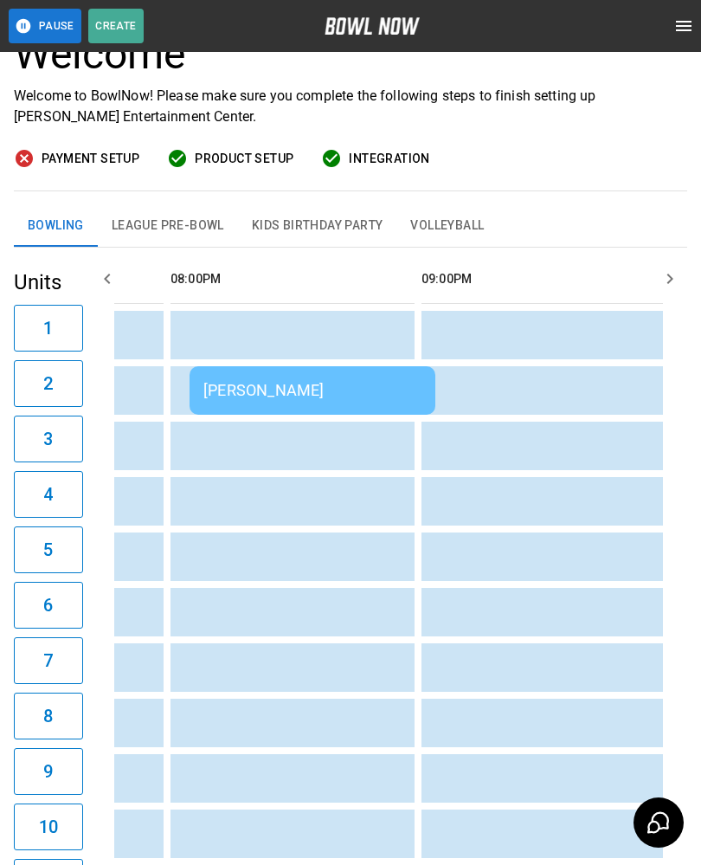
click at [326, 401] on td "[PERSON_NAME]" at bounding box center [313, 390] width 246 height 48
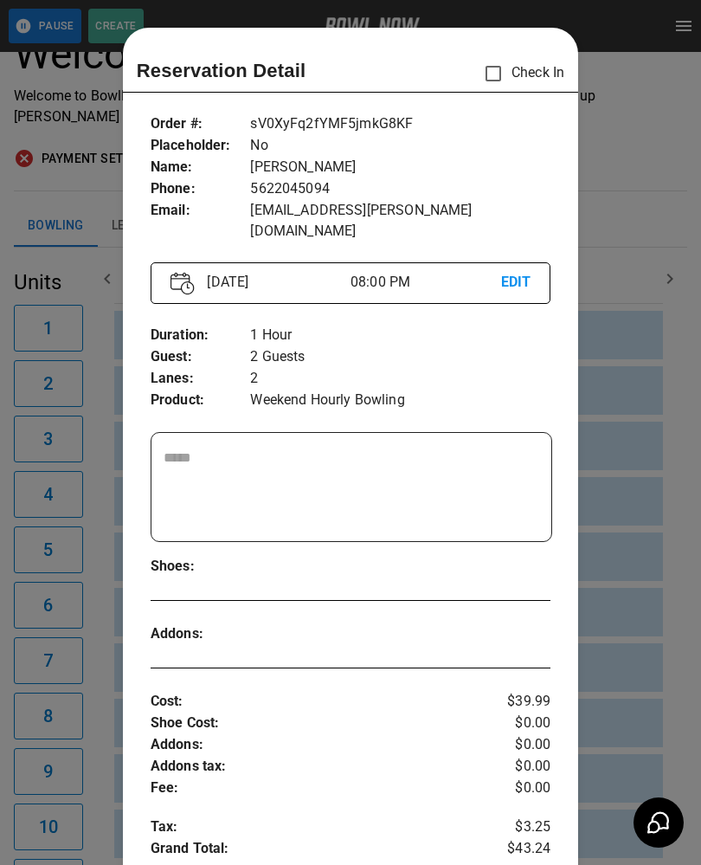
scroll to position [28, 0]
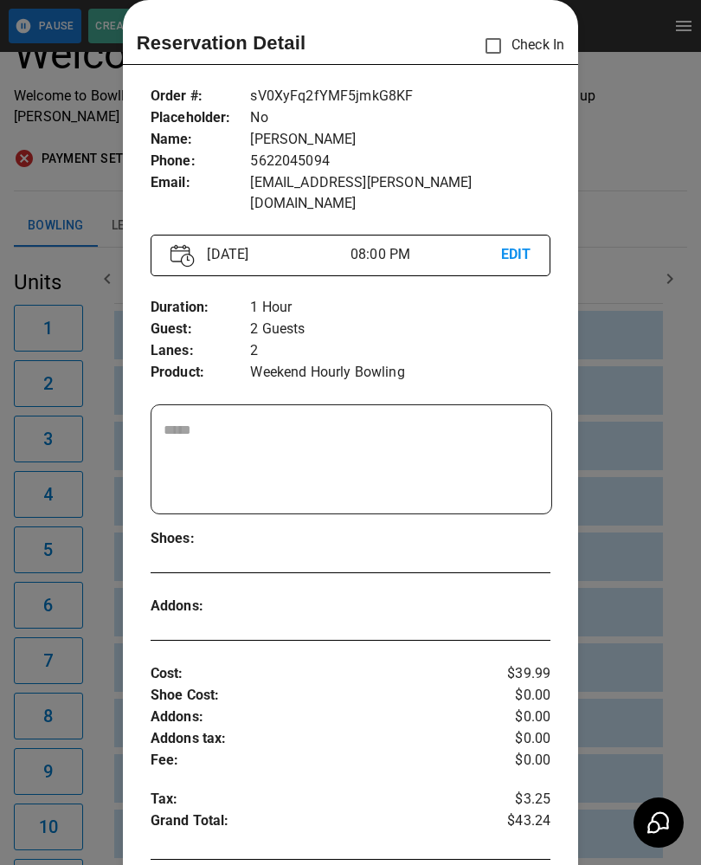
click at [658, 676] on div at bounding box center [350, 432] width 701 height 865
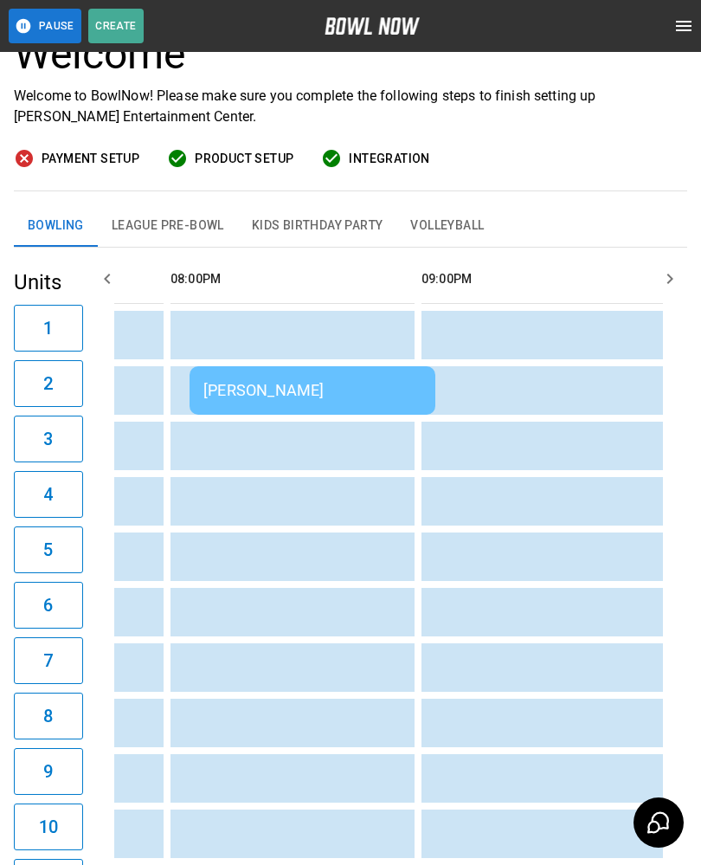
click at [252, 391] on div "[PERSON_NAME]" at bounding box center [312, 390] width 218 height 18
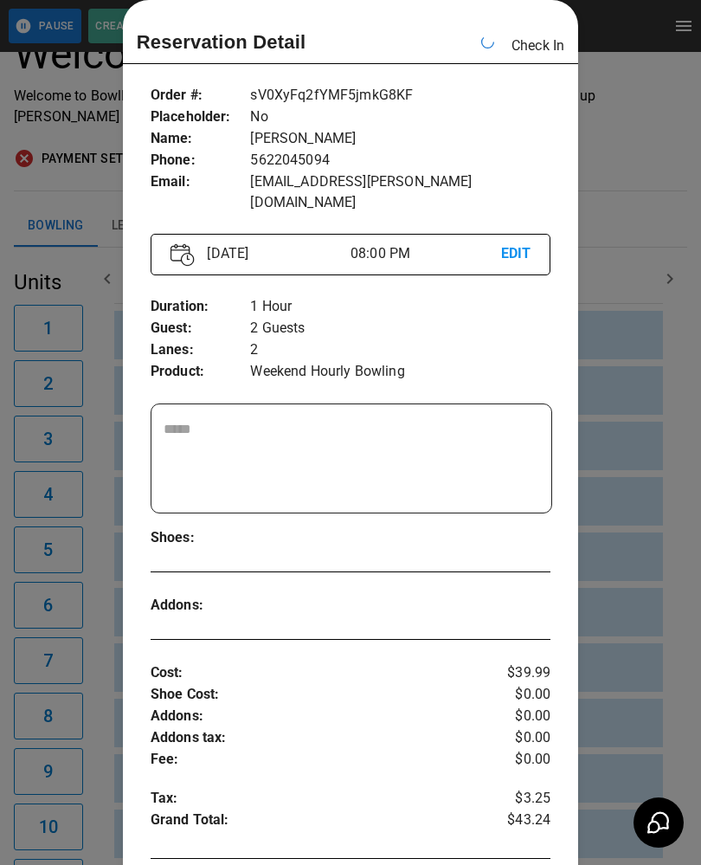
scroll to position [0, 2511]
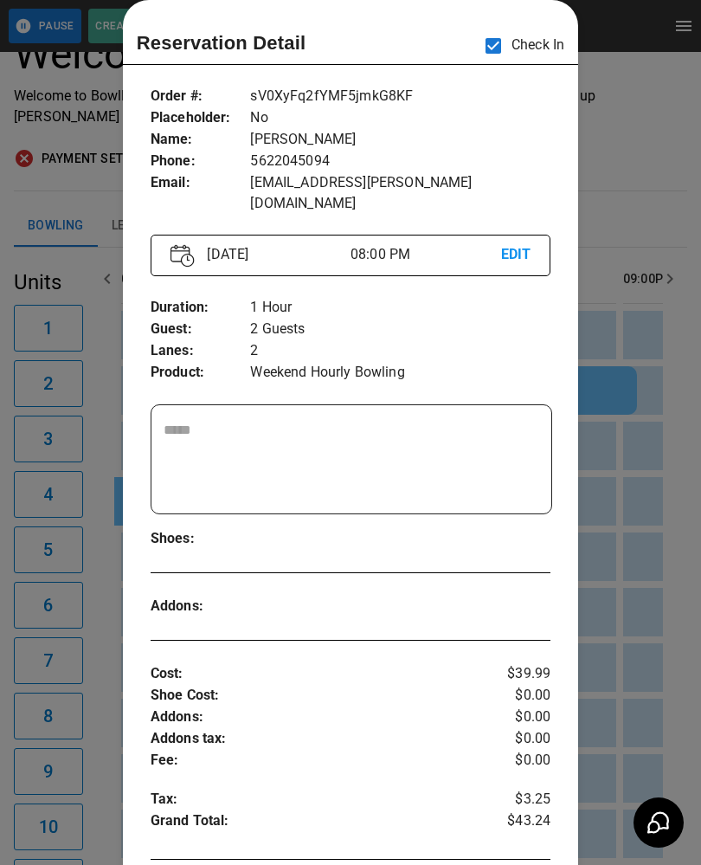
click at [658, 513] on div at bounding box center [350, 432] width 701 height 865
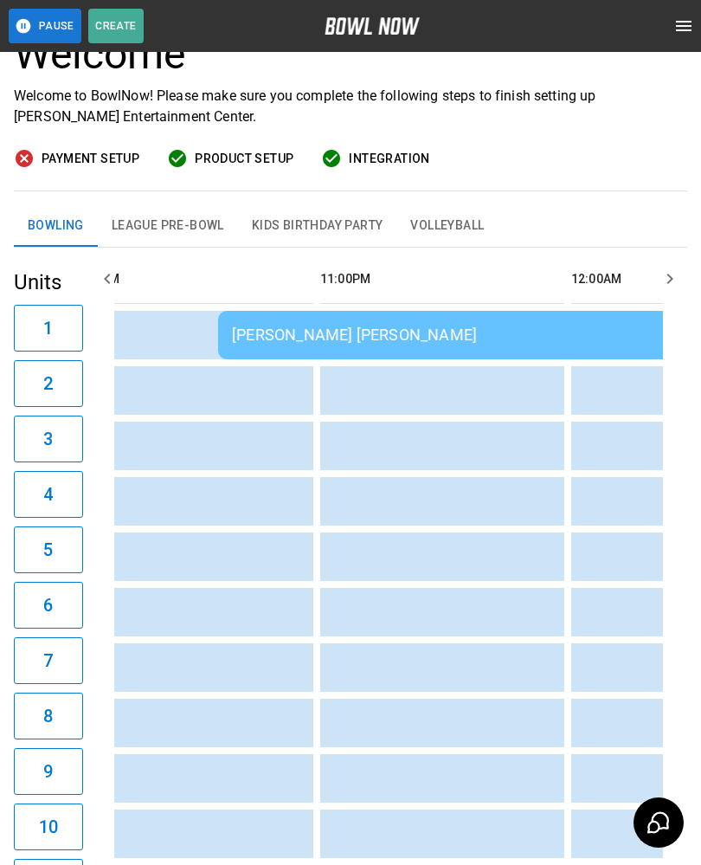
scroll to position [0, 3289]
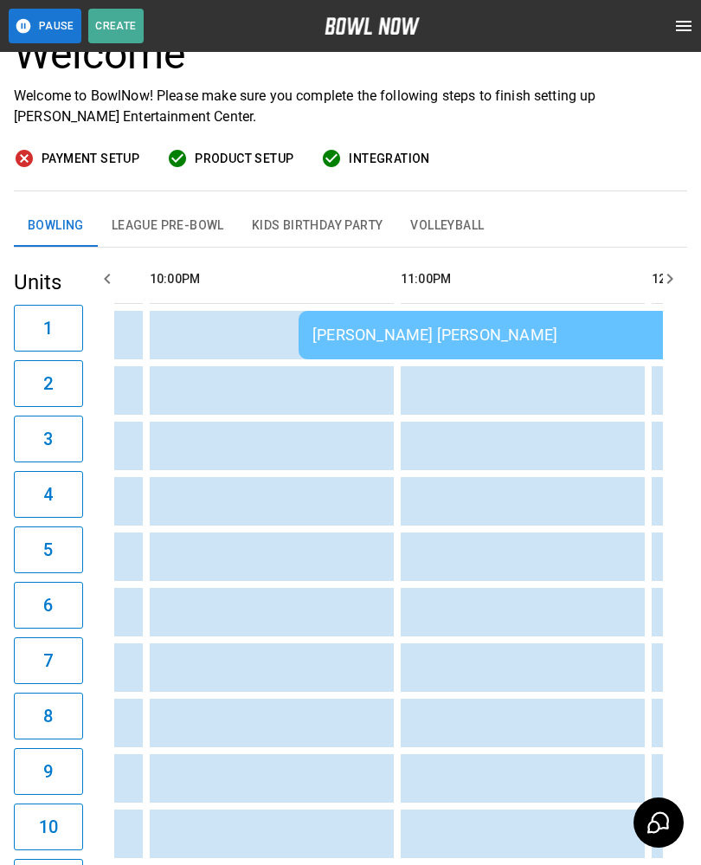
click at [506, 339] on div "[PERSON_NAME] [PERSON_NAME]" at bounding box center [548, 335] width 471 height 18
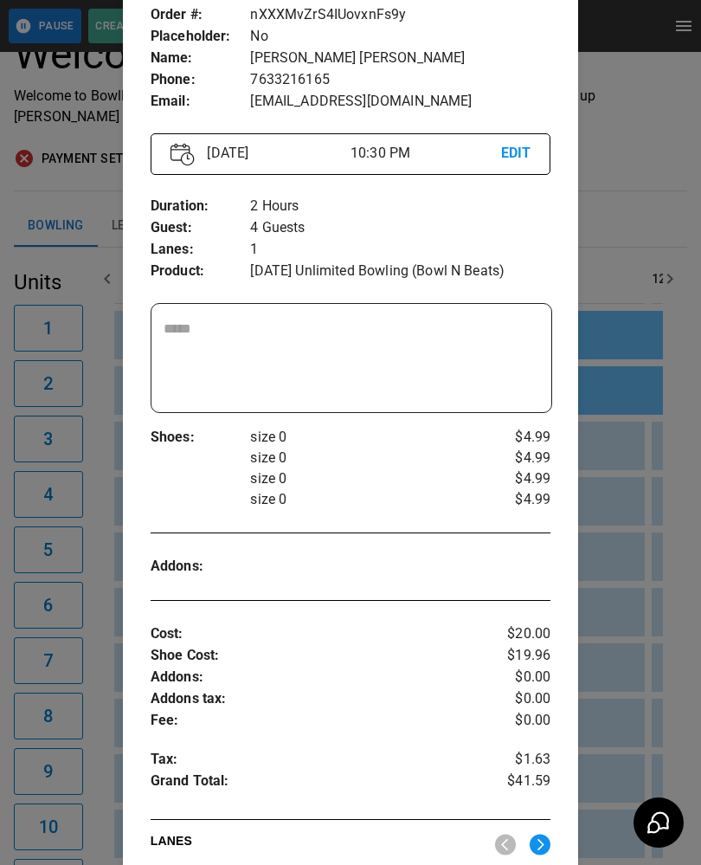
click at [652, 534] on div at bounding box center [350, 432] width 701 height 865
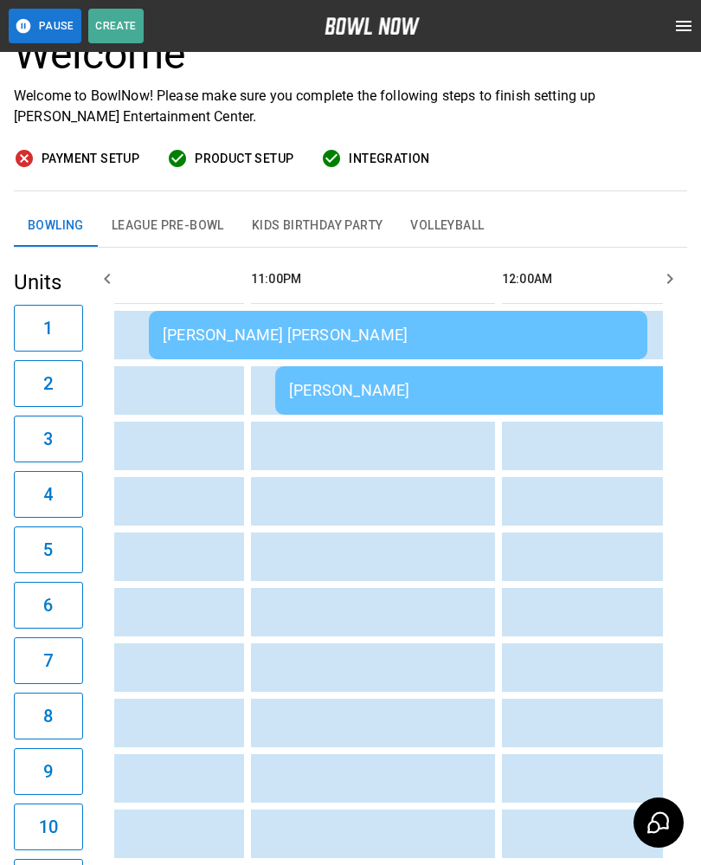
scroll to position [0, 0]
